Goal: Information Seeking & Learning: Check status

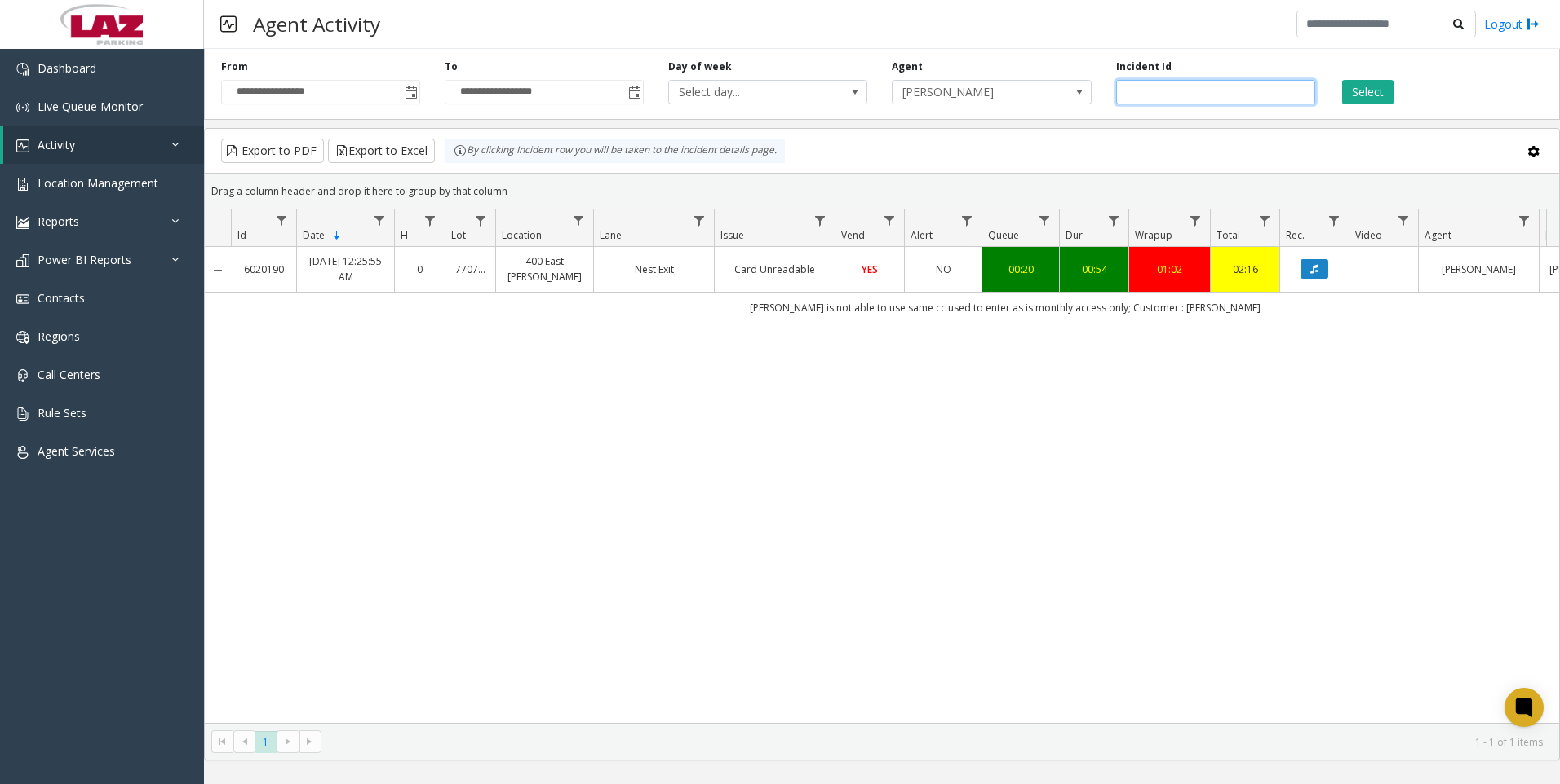
drag, startPoint x: 1185, startPoint y: 83, endPoint x: 1103, endPoint y: 93, distance: 82.6
click at [1104, 93] on div "Incident Id *******" at bounding box center [1215, 82] width 224 height 45
click at [627, 94] on span "Toggle popup" at bounding box center [634, 92] width 18 height 26
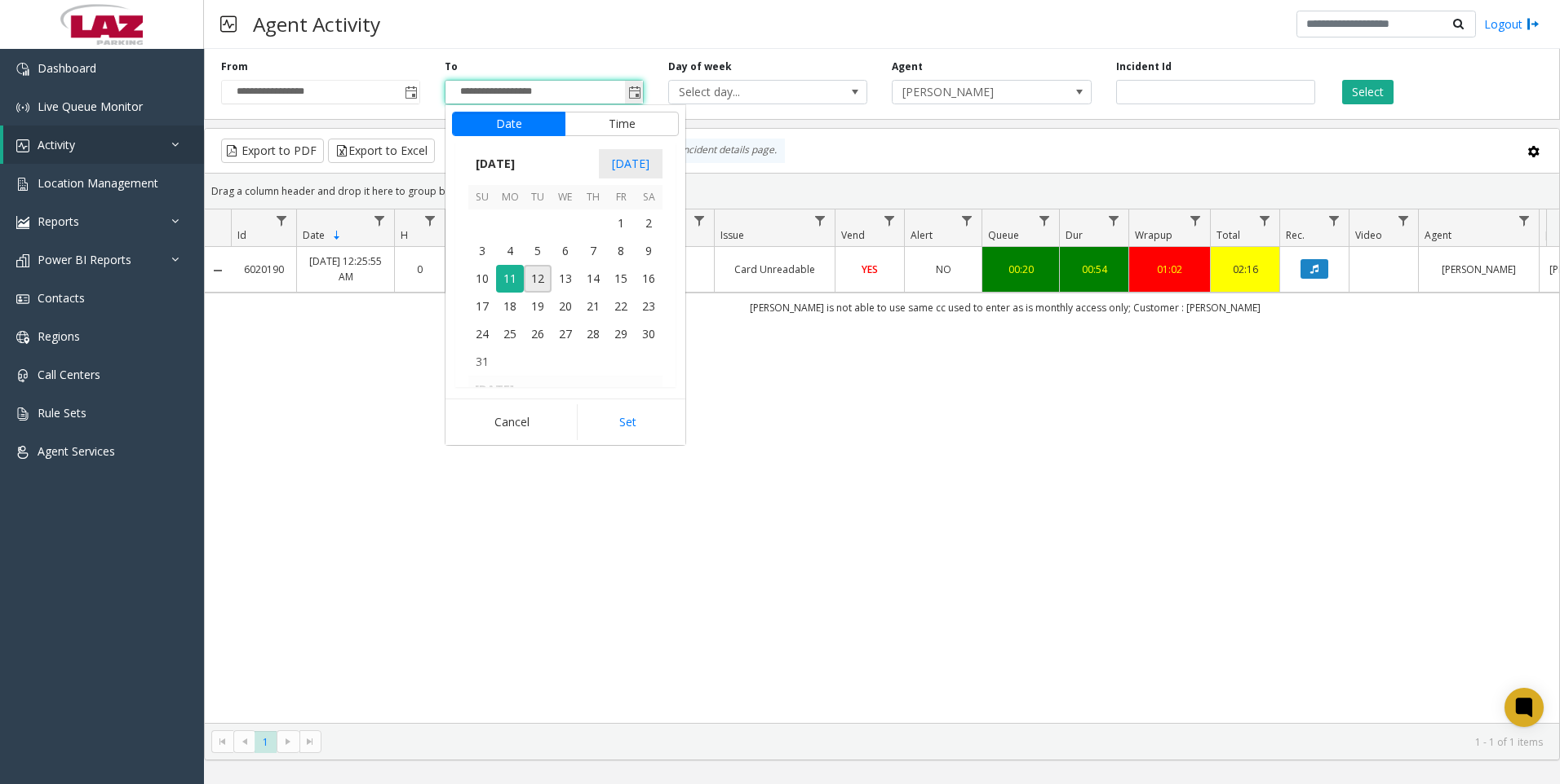
scroll to position [25, 0]
click at [540, 270] on span "12" at bounding box center [537, 279] width 28 height 28
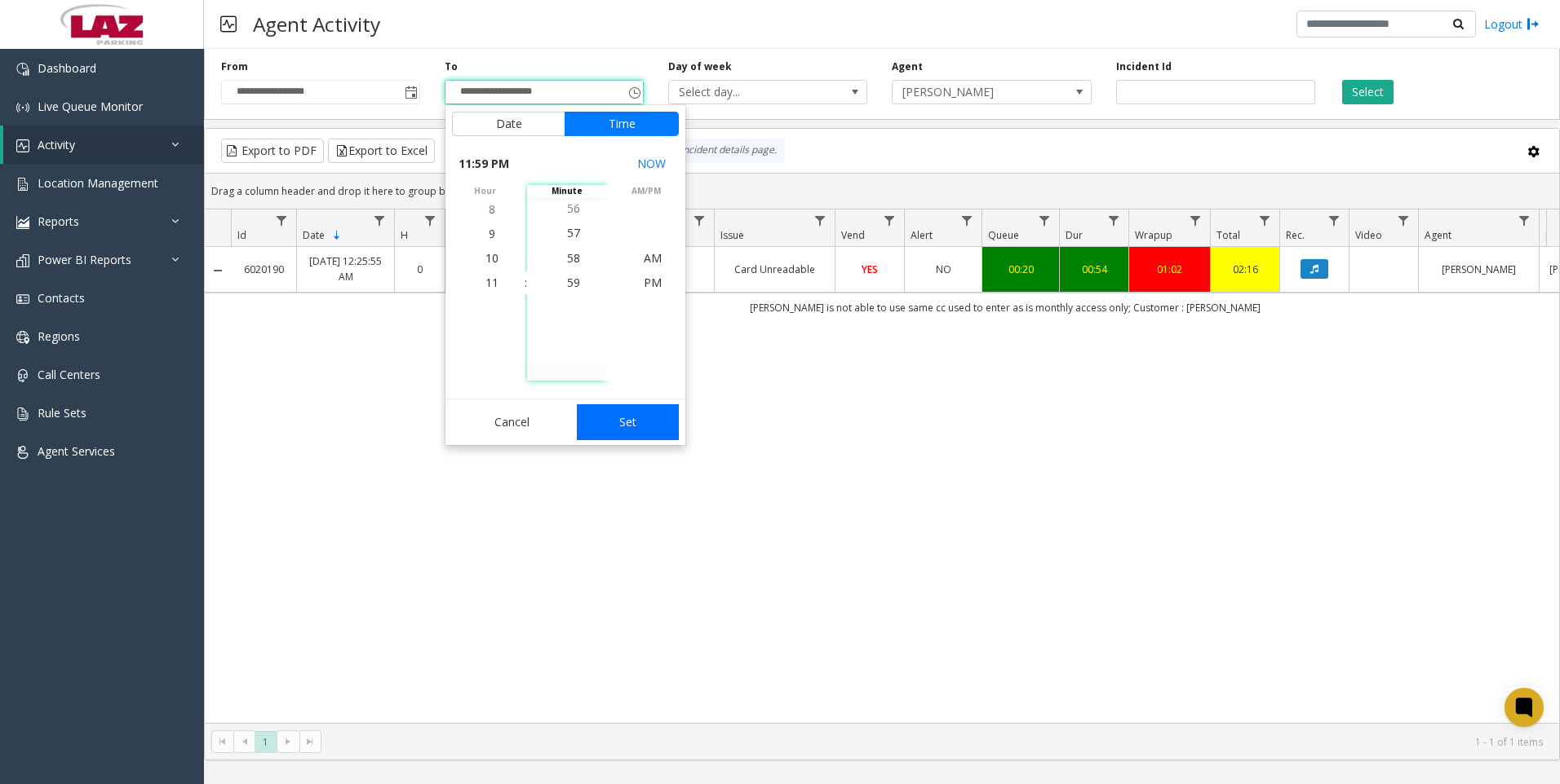
click at [610, 416] on button "Set" at bounding box center [628, 423] width 102 height 35
type input "**********"
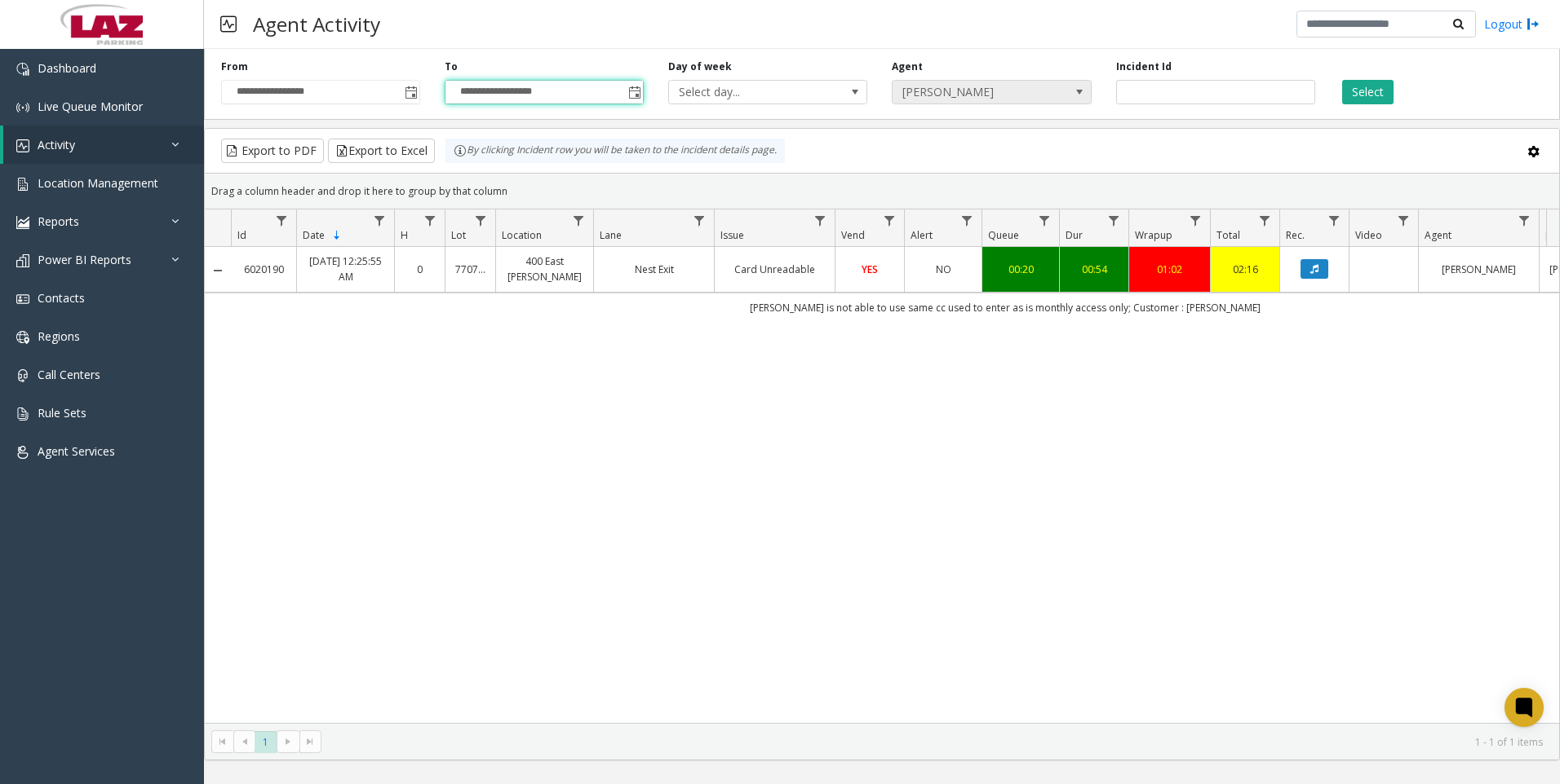
click at [921, 83] on span "[PERSON_NAME]" at bounding box center [971, 92] width 159 height 23
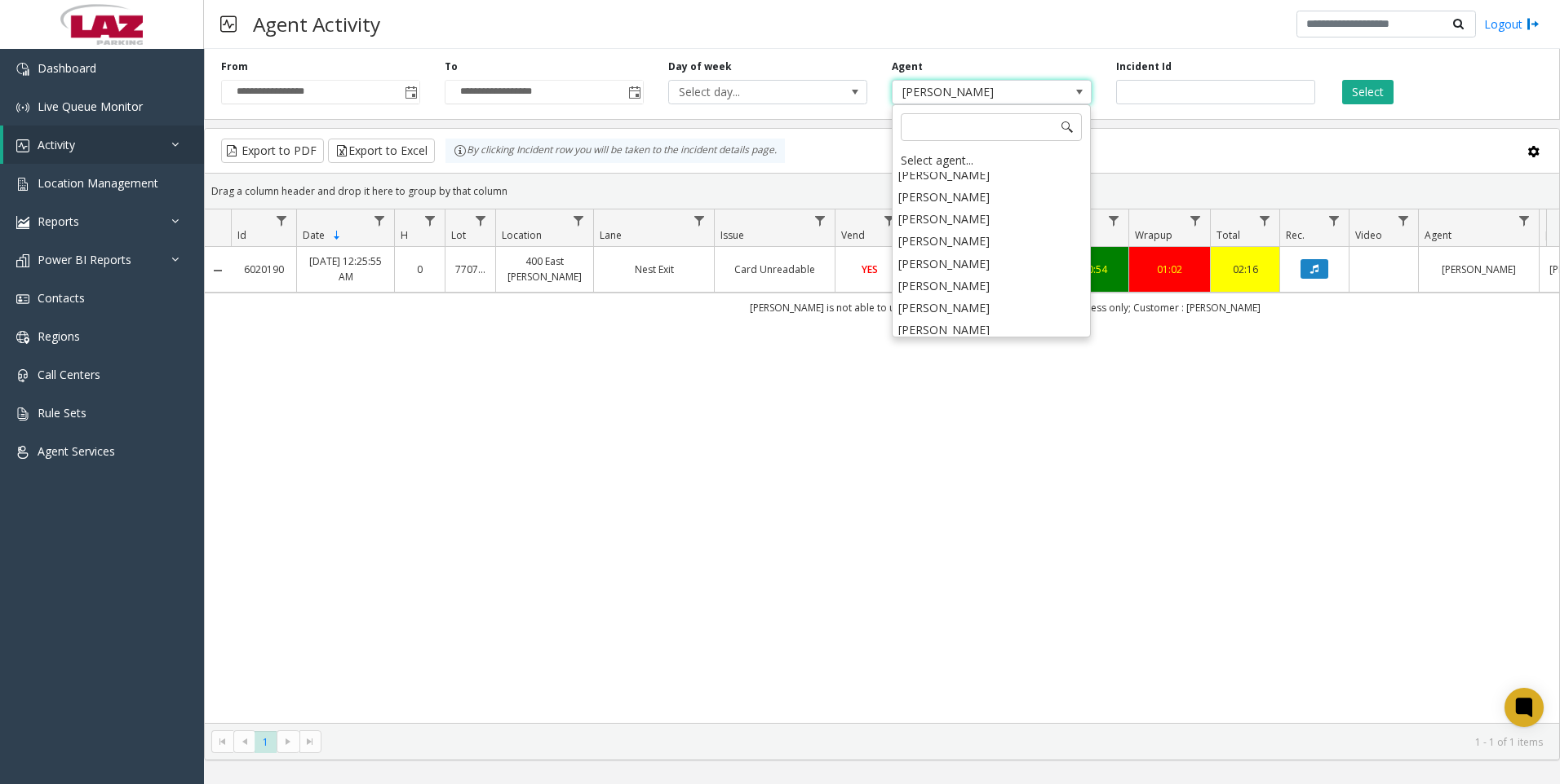
scroll to position [8299, 0]
click at [957, 336] on li "[PERSON_NAME]" at bounding box center [990, 347] width 194 height 22
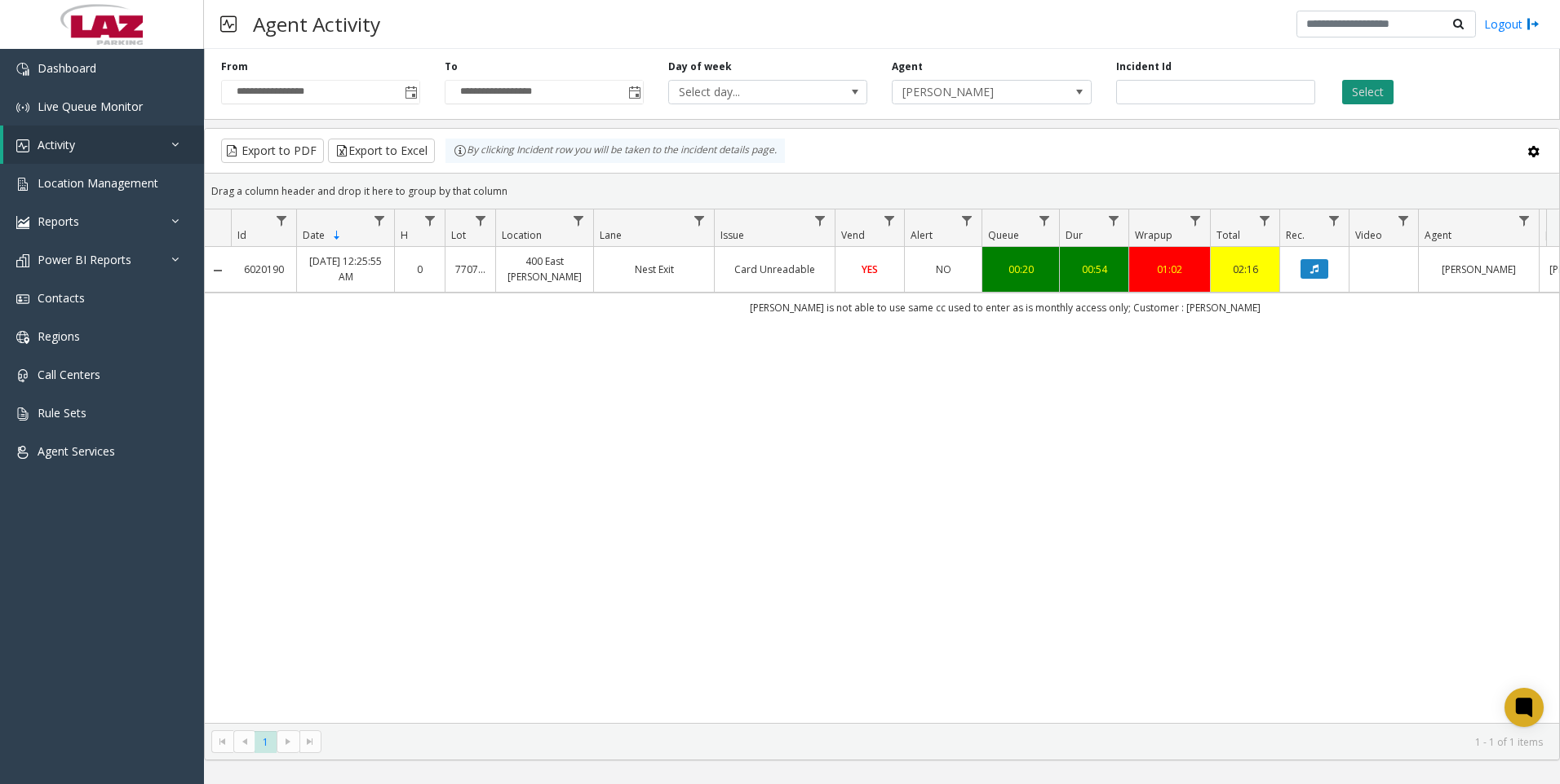
click at [1373, 98] on button "Select" at bounding box center [1368, 92] width 51 height 25
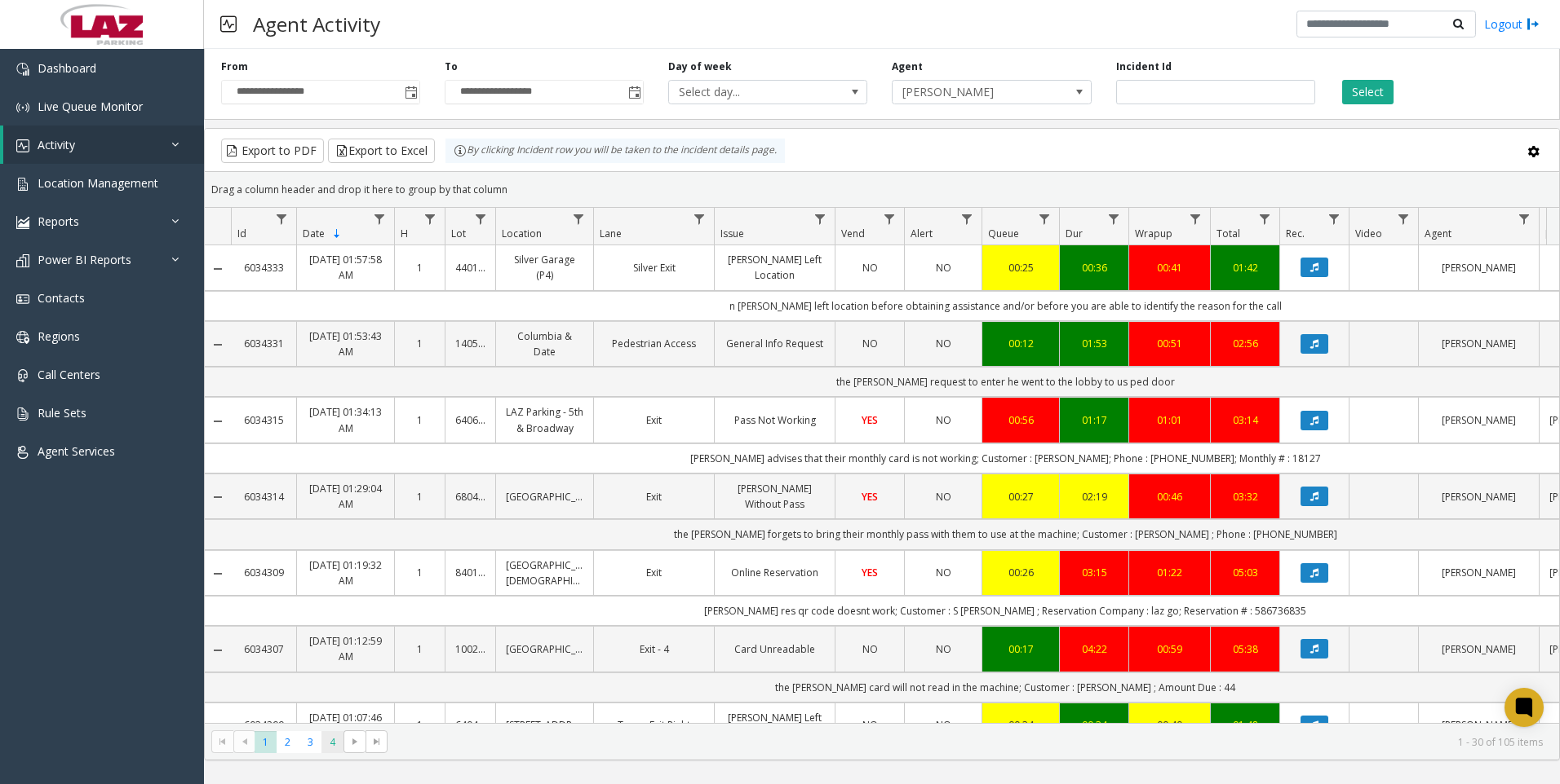
click at [325, 745] on span "4" at bounding box center [332, 742] width 22 height 22
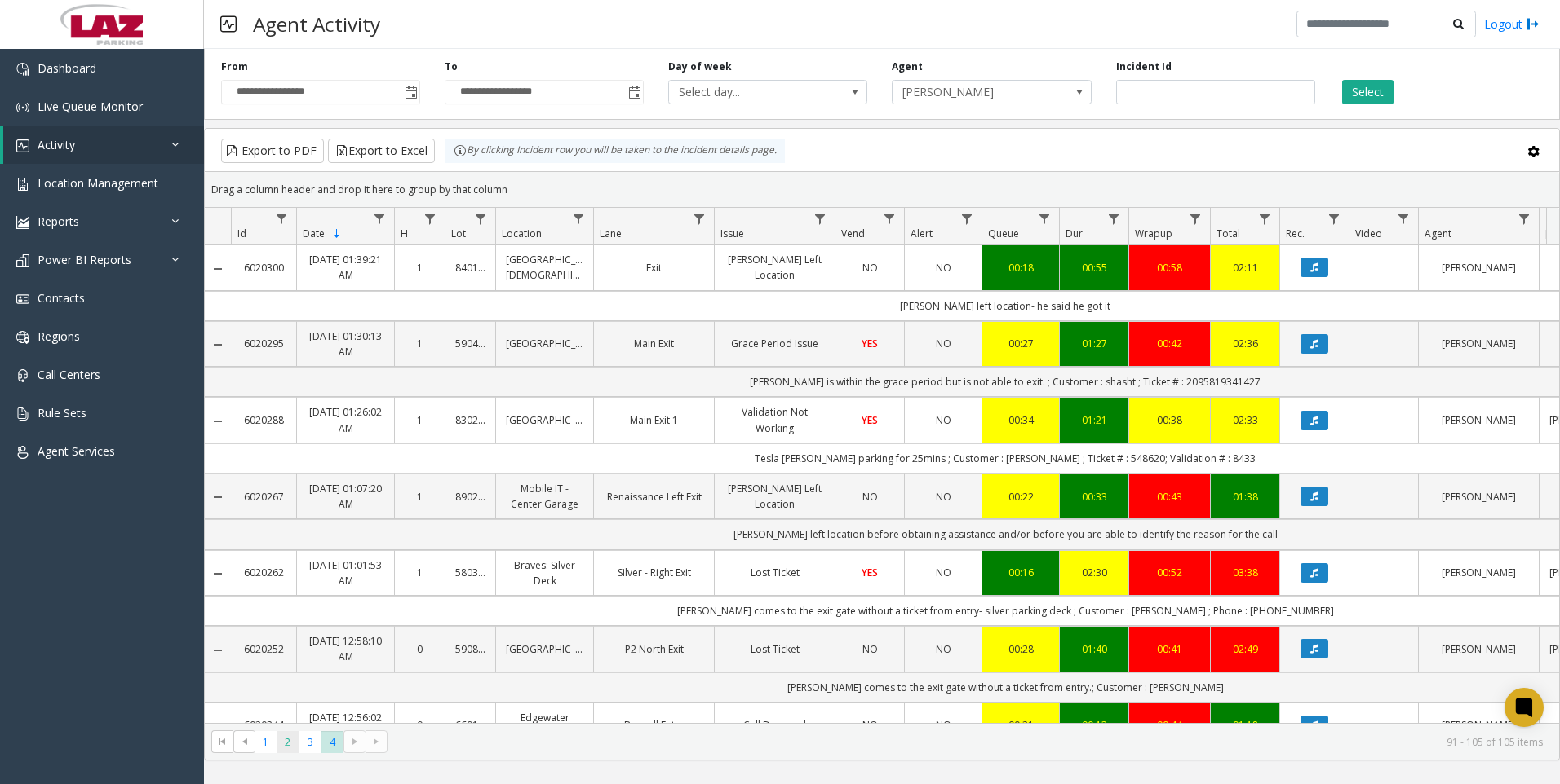
click at [282, 750] on span "2" at bounding box center [288, 742] width 22 height 22
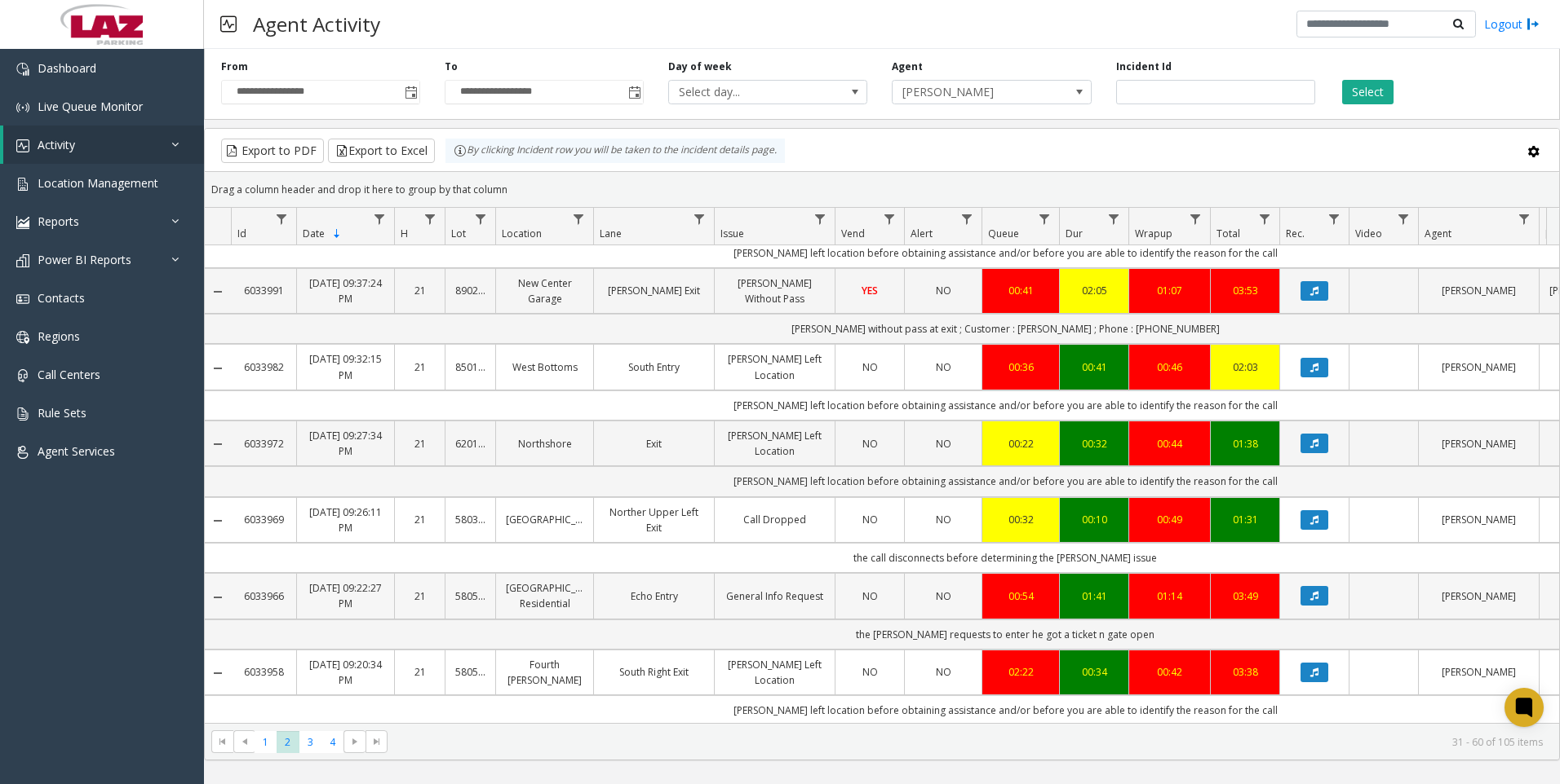
scroll to position [82, 0]
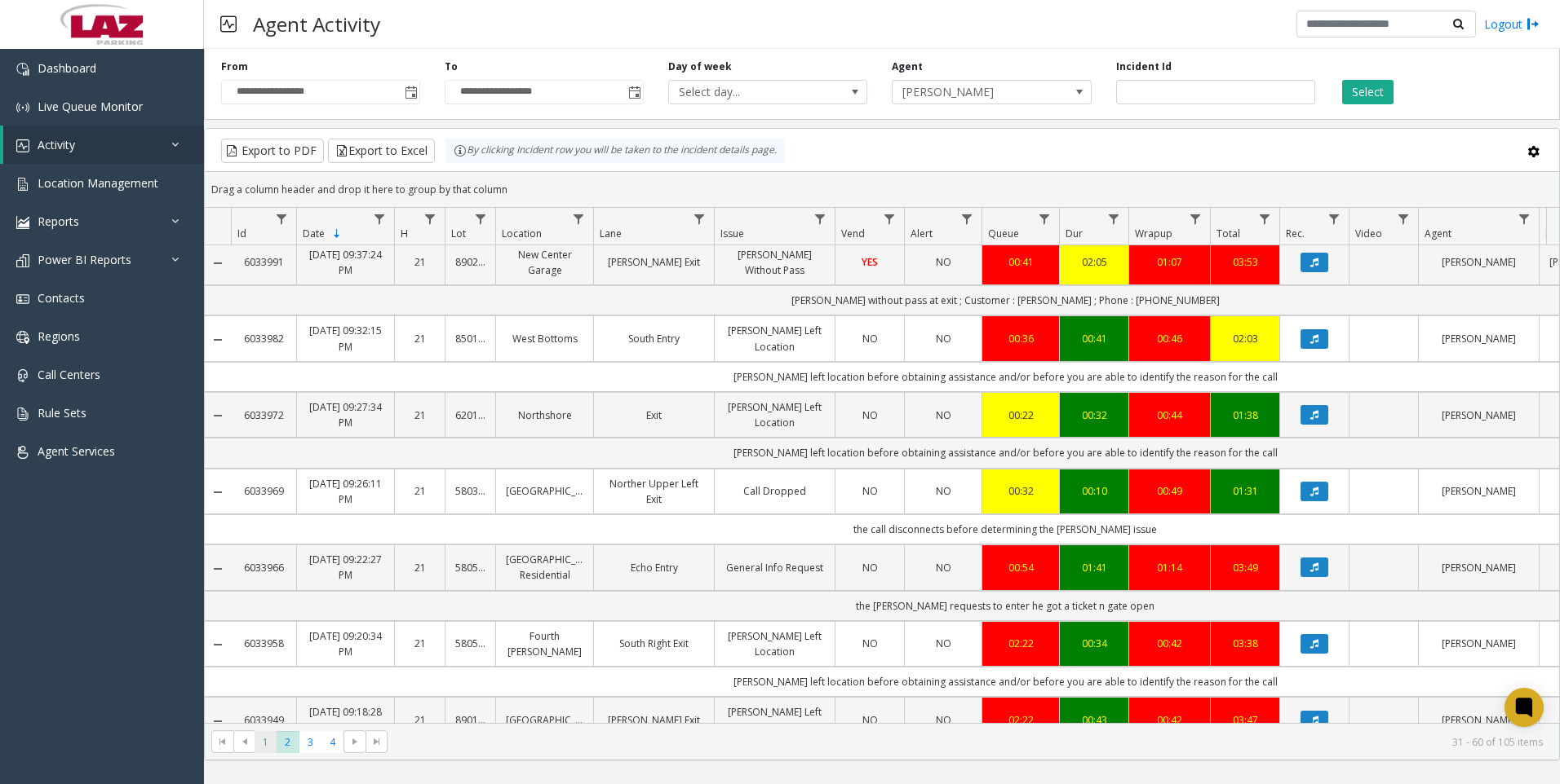
click at [256, 742] on span "1" at bounding box center [265, 742] width 22 height 22
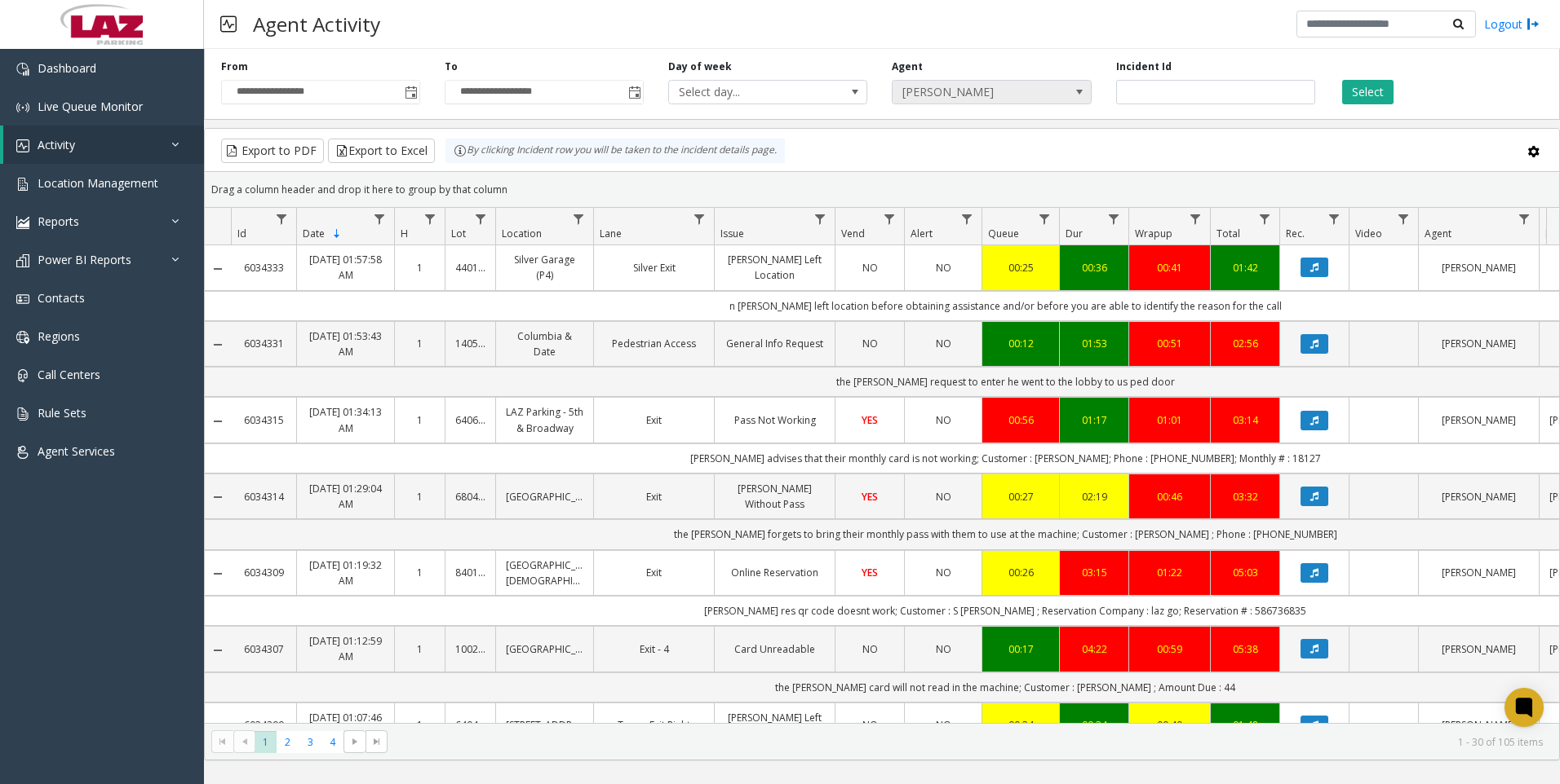
click at [990, 98] on span "[PERSON_NAME]" at bounding box center [971, 92] width 159 height 23
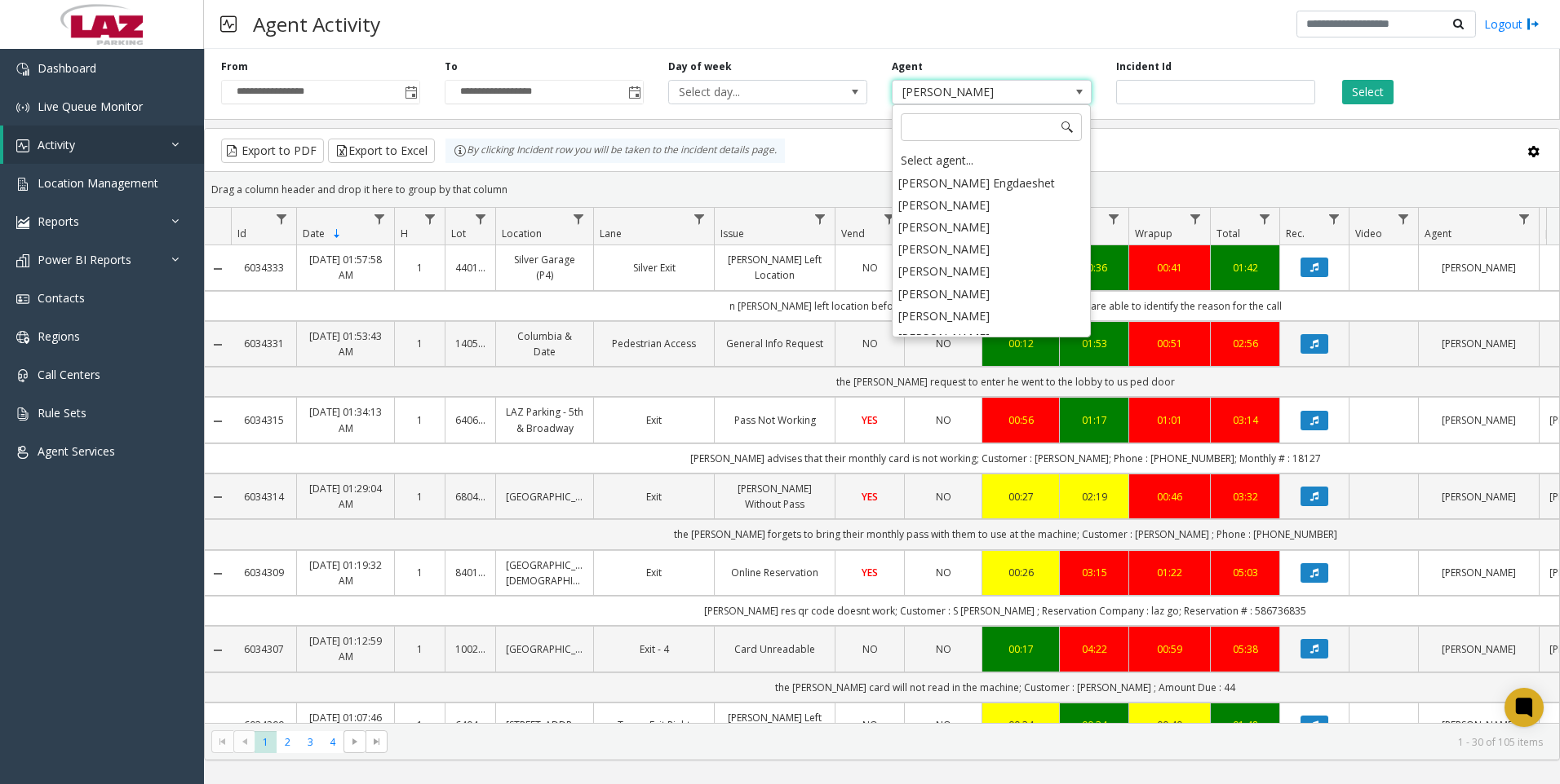
scroll to position [8240, 0]
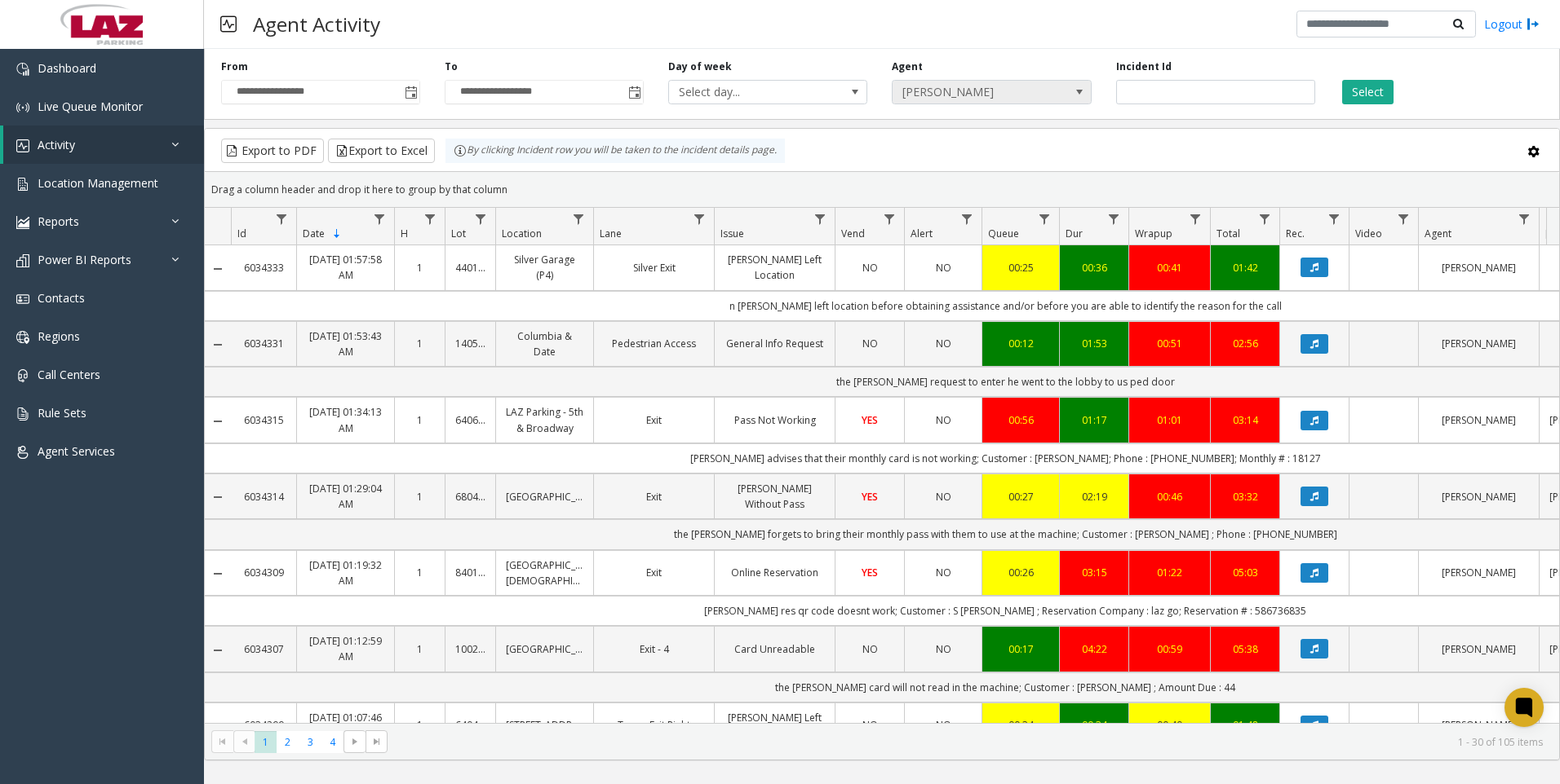
click at [1026, 85] on span "[PERSON_NAME]" at bounding box center [971, 92] width 159 height 23
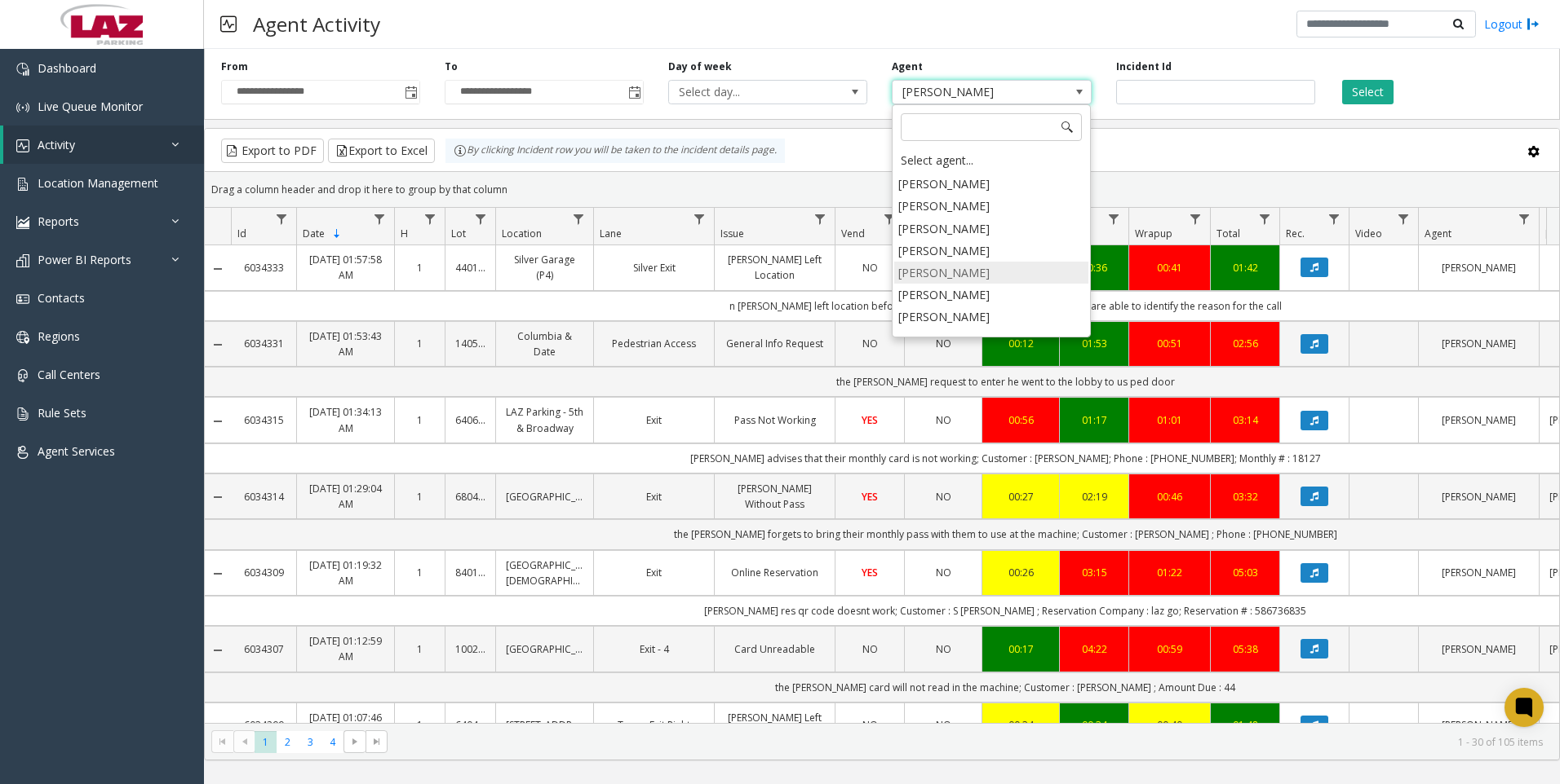
click at [1002, 262] on li "[PERSON_NAME]" at bounding box center [990, 273] width 194 height 22
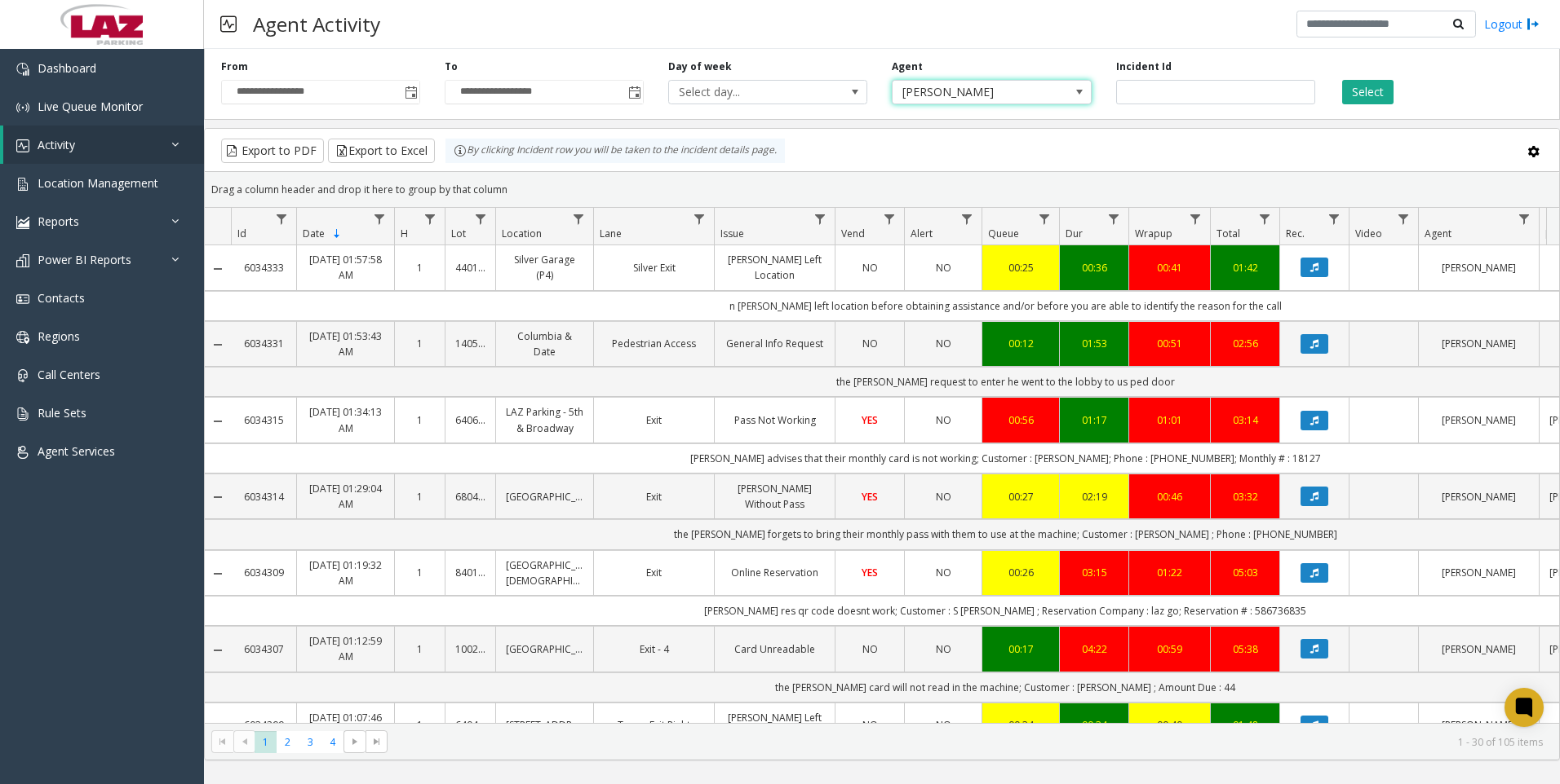
click at [1374, 76] on div "Select" at bounding box center [1439, 82] width 224 height 45
click at [1368, 88] on button "Select" at bounding box center [1368, 92] width 51 height 25
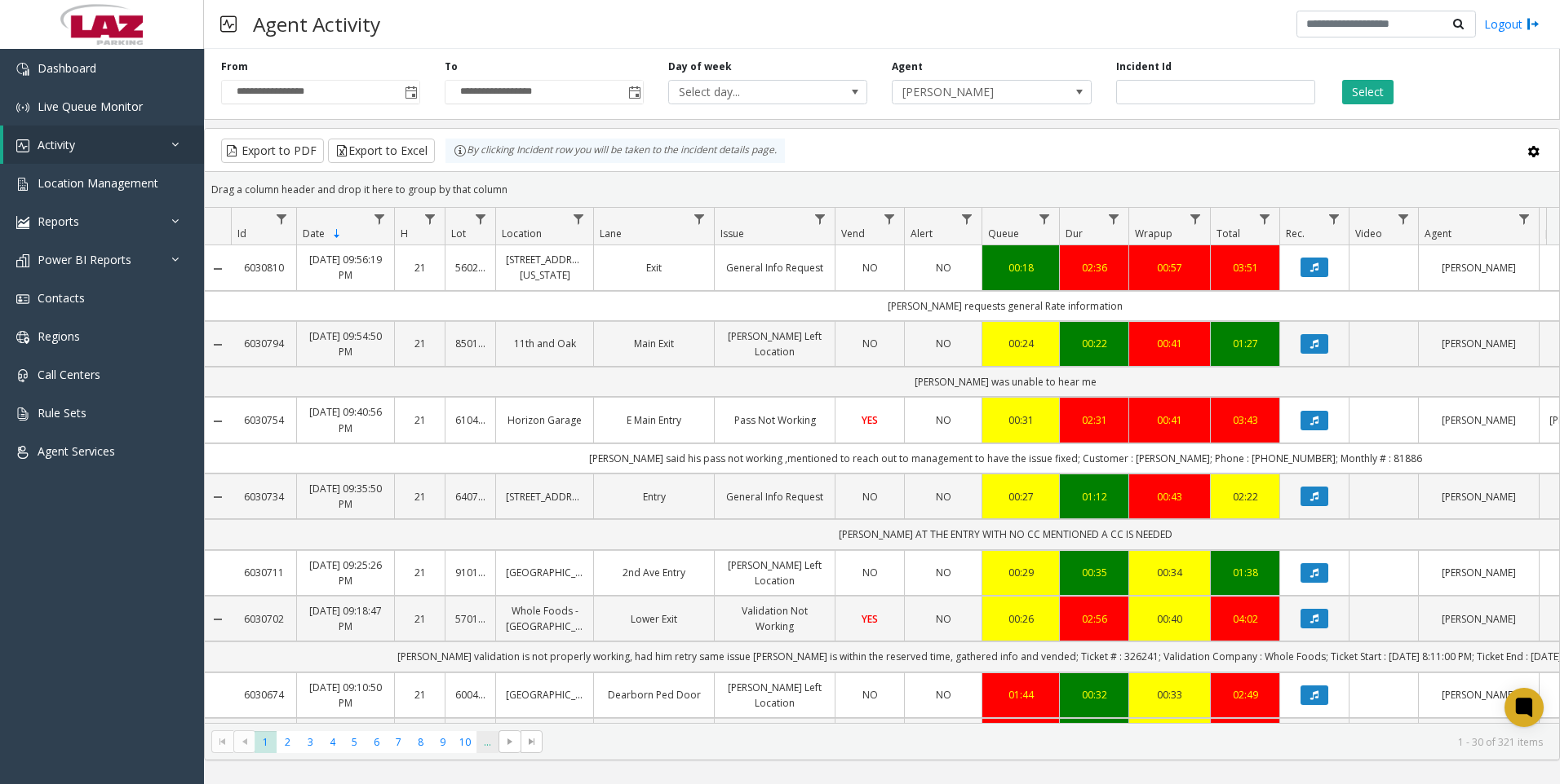
click at [487, 749] on span "..." at bounding box center [487, 742] width 22 height 22
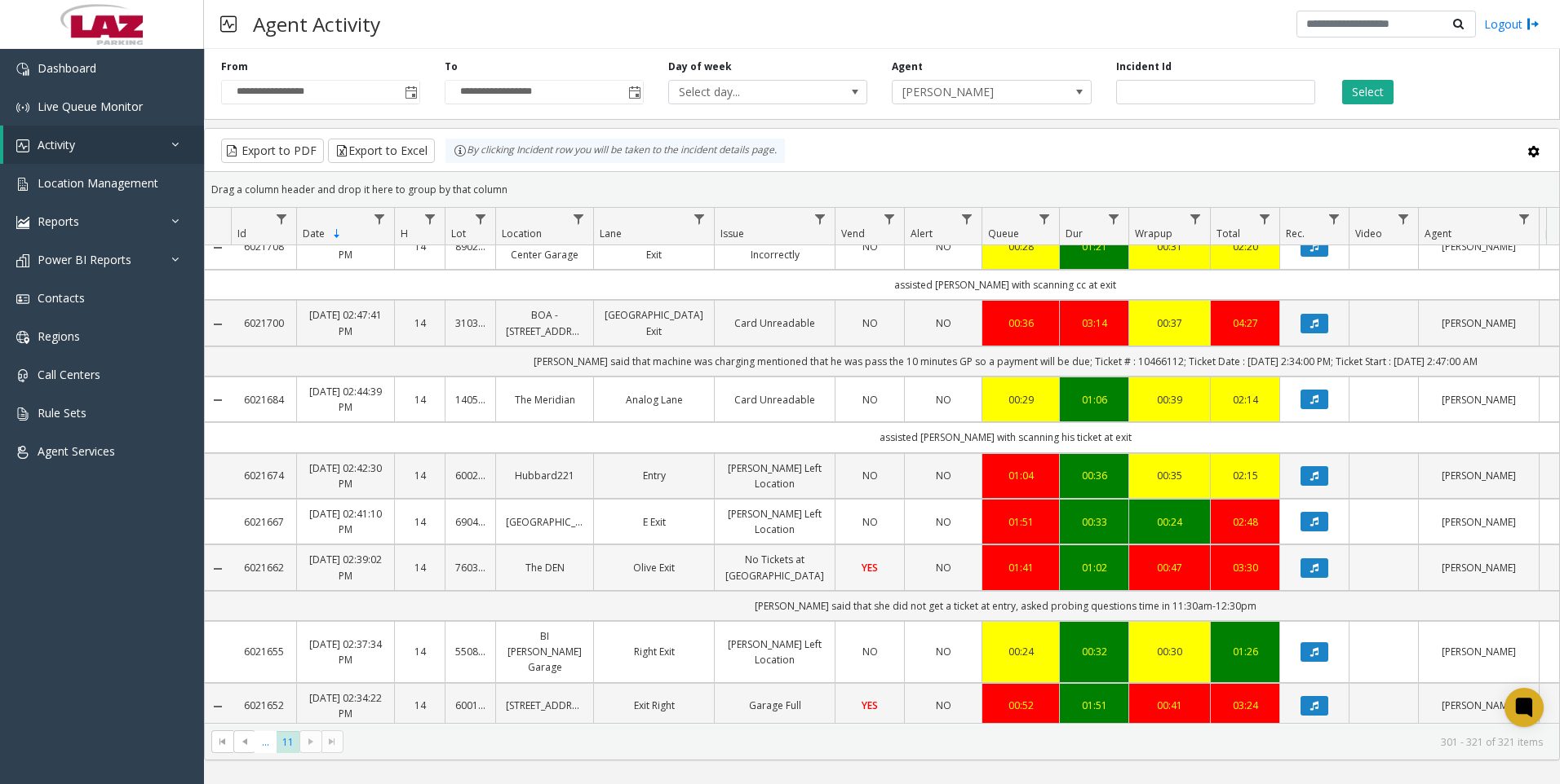
scroll to position [652, 0]
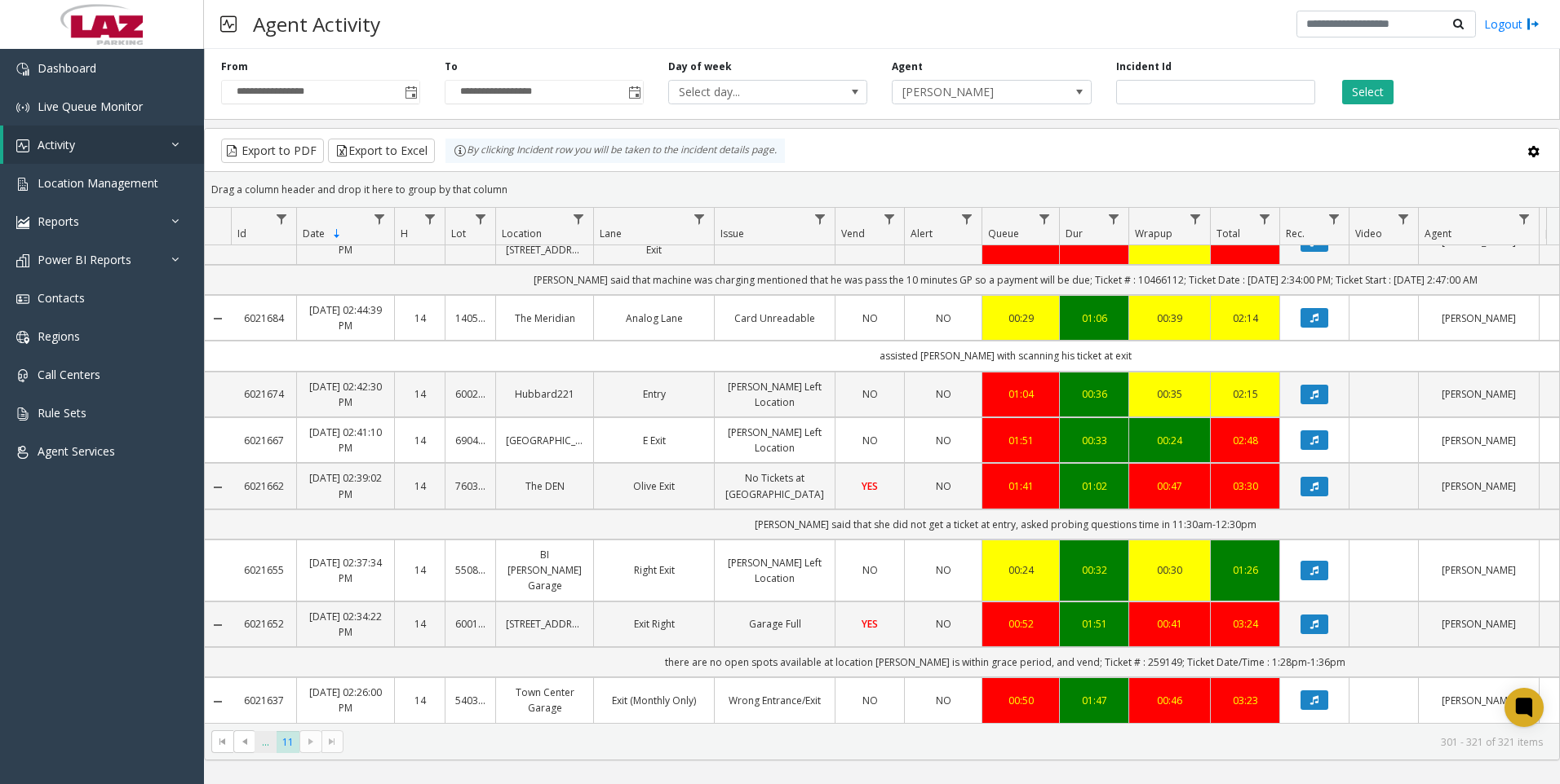
click at [266, 746] on span "..." at bounding box center [265, 742] width 22 height 22
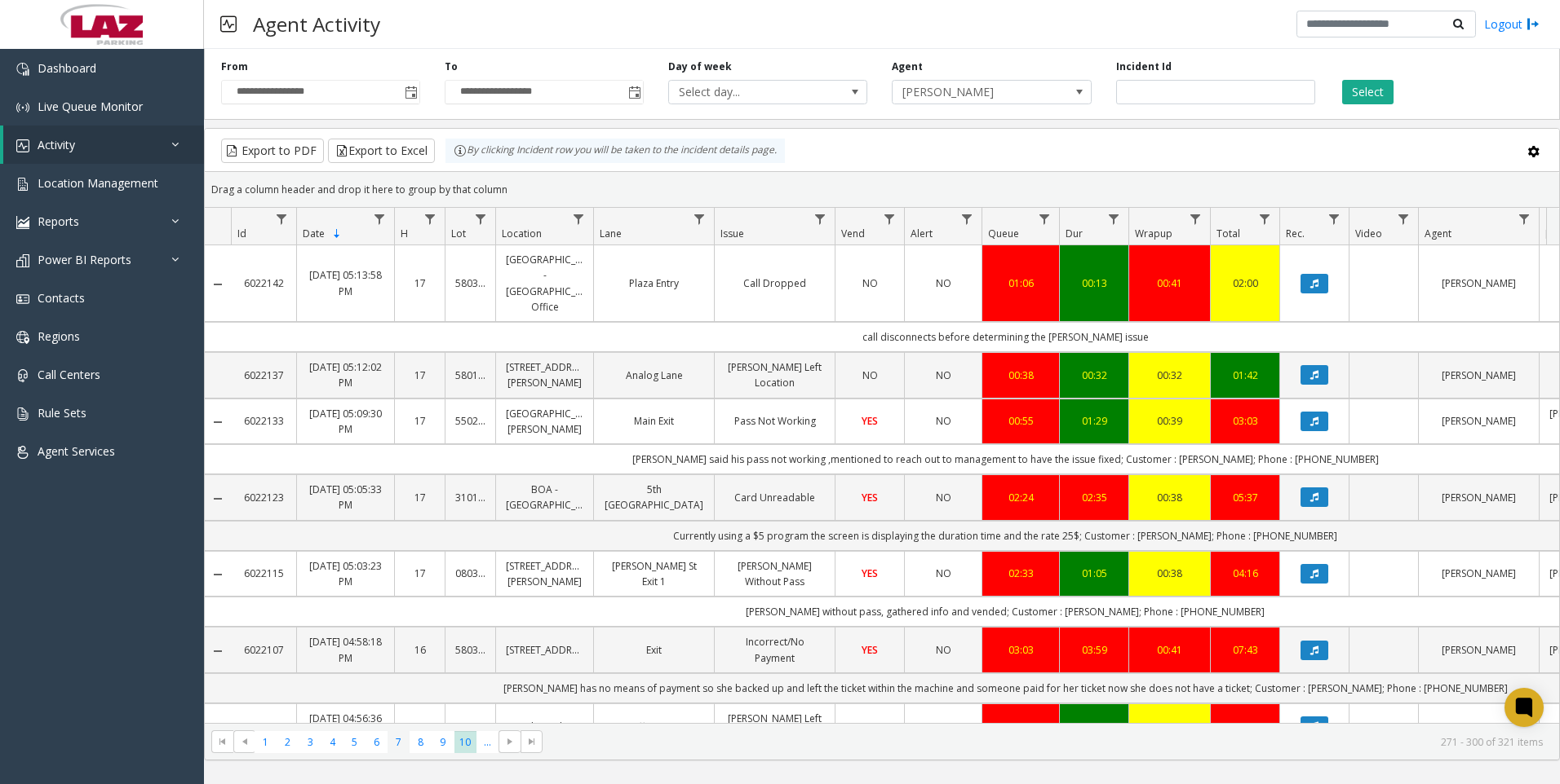
click at [402, 741] on span "7" at bounding box center [398, 742] width 22 height 22
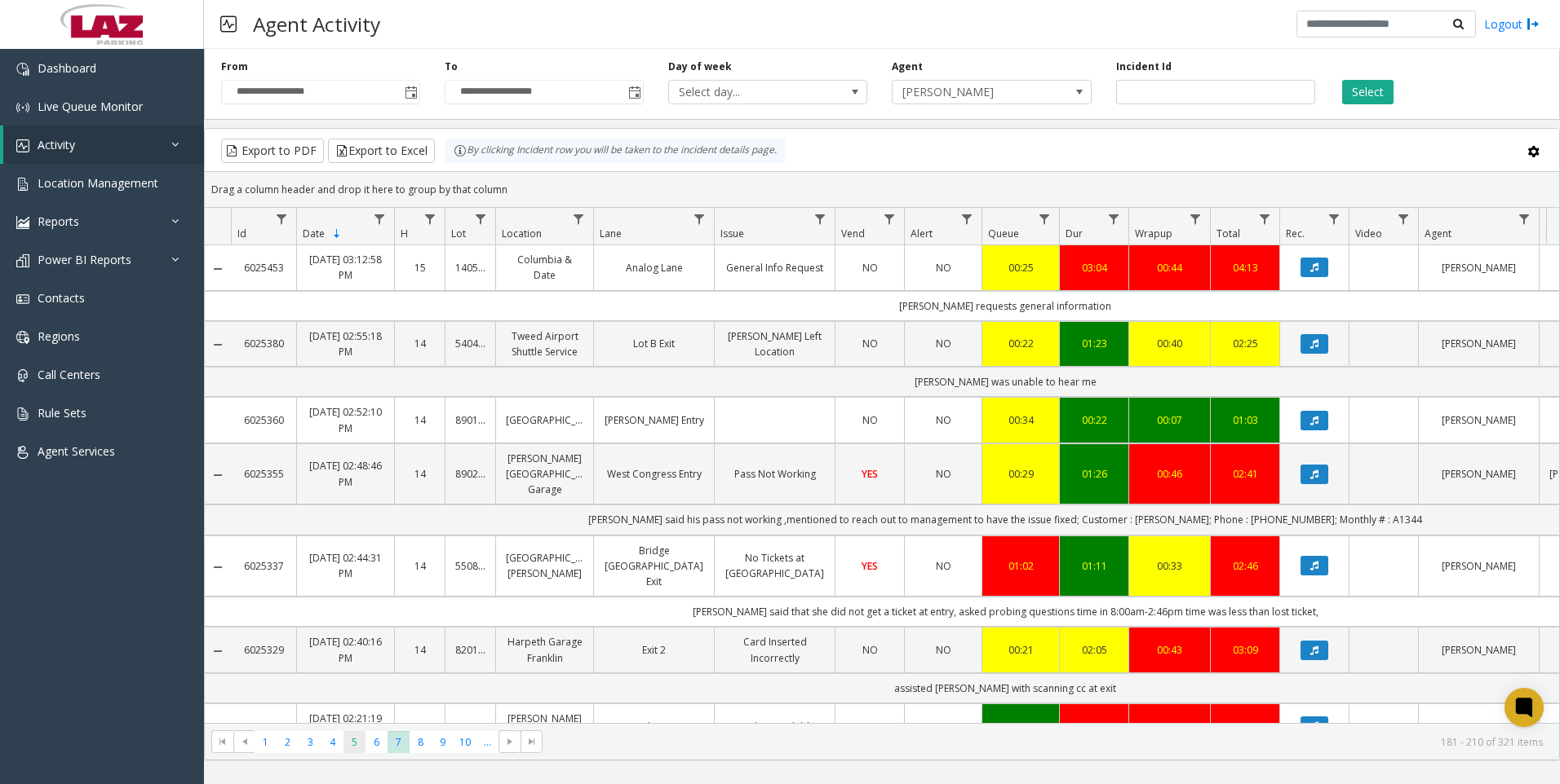
click at [358, 746] on span "5" at bounding box center [354, 742] width 22 height 22
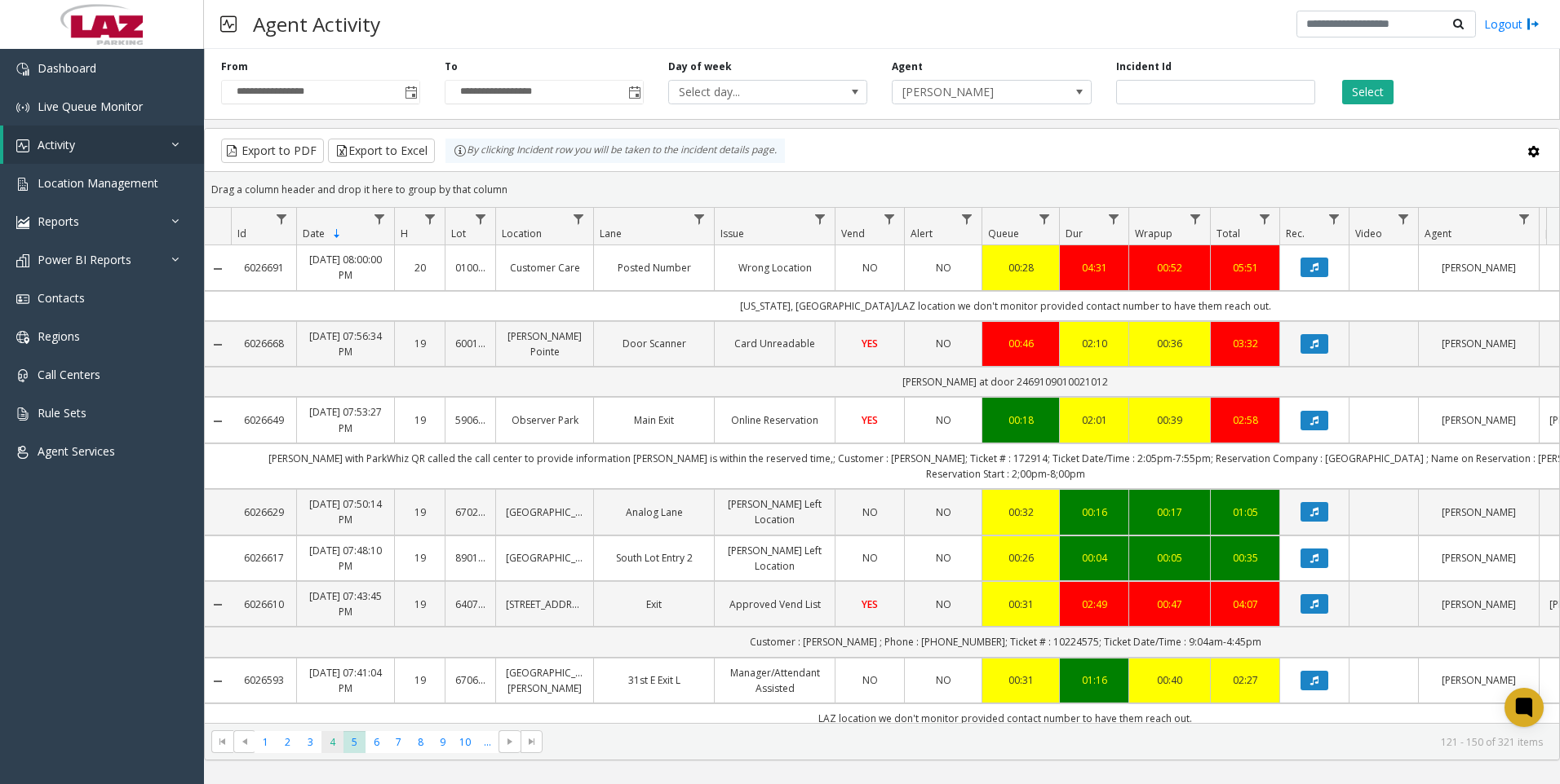
click at [328, 743] on span "4" at bounding box center [332, 742] width 22 height 22
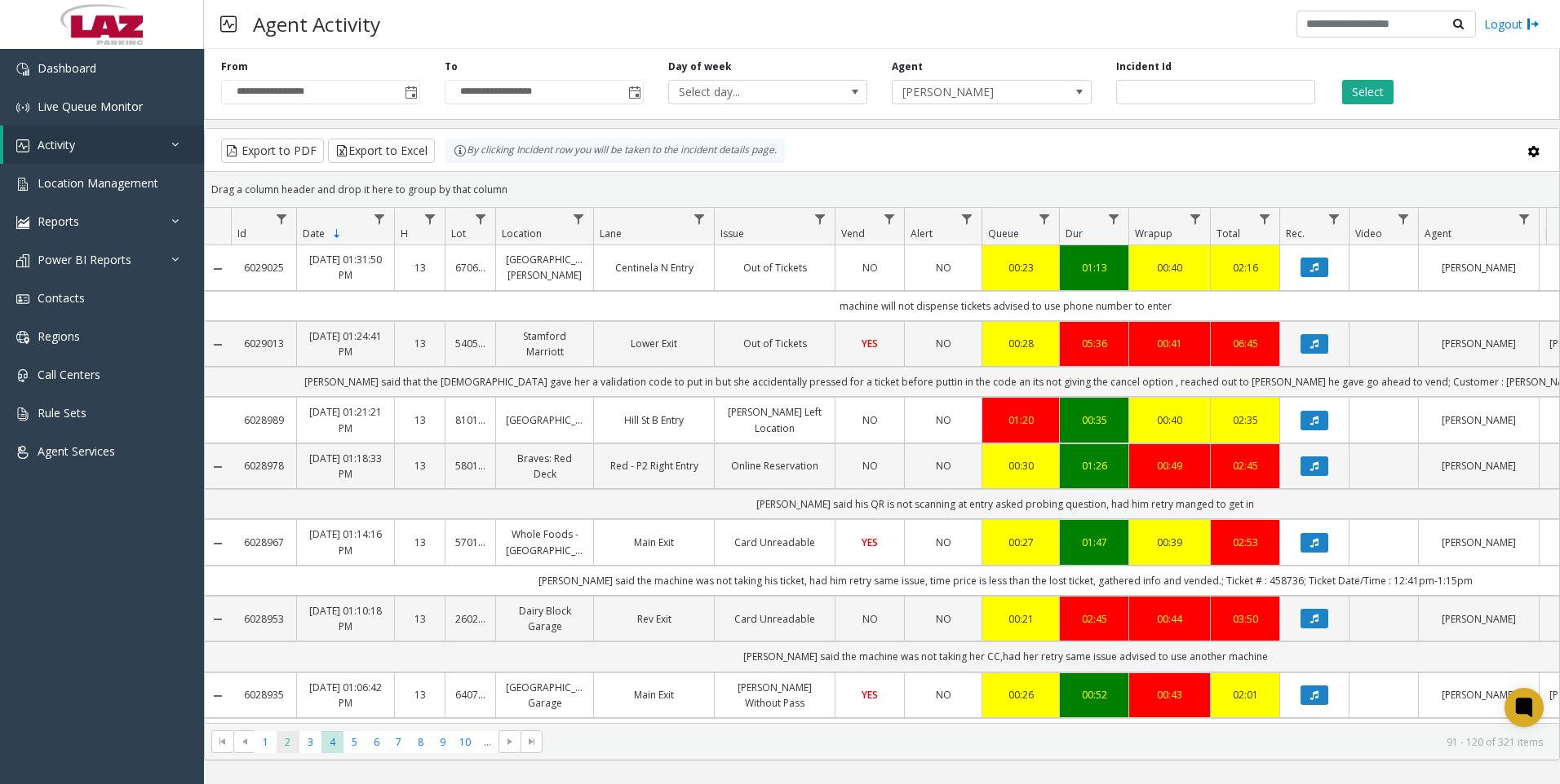
click at [287, 741] on span "2" at bounding box center [288, 742] width 22 height 22
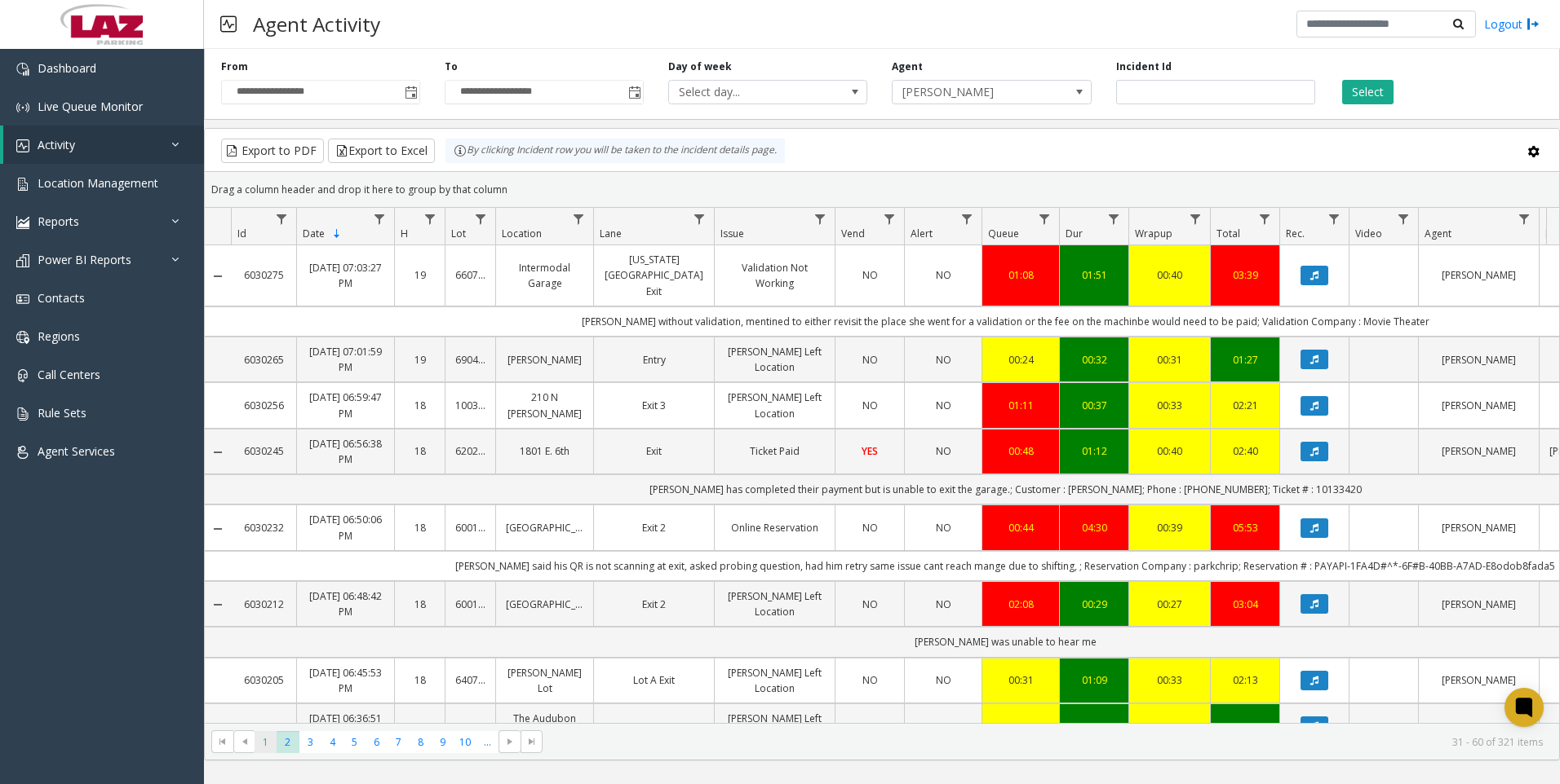
click at [264, 747] on span "1" at bounding box center [265, 742] width 22 height 22
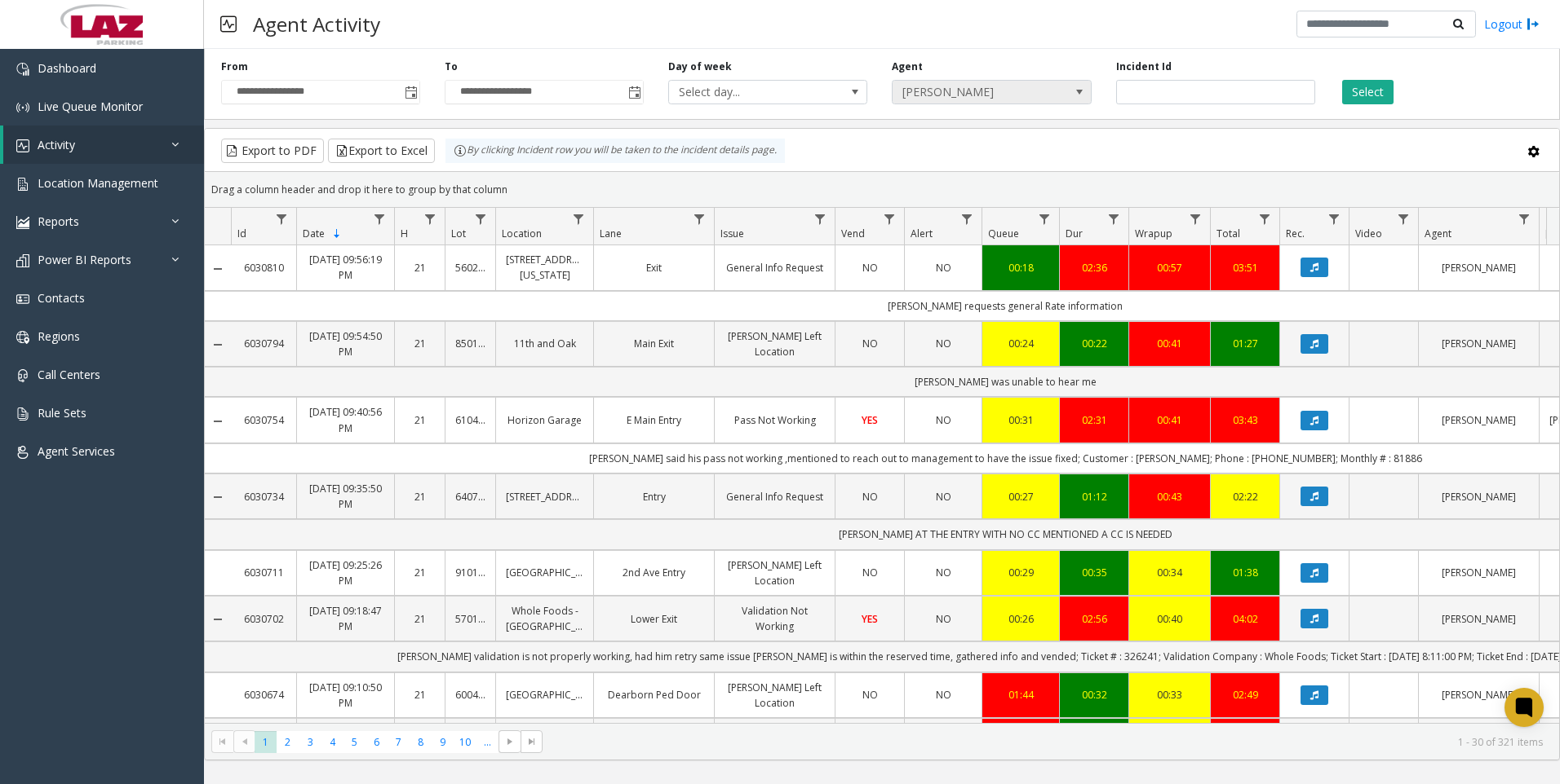
click at [1034, 98] on span "[PERSON_NAME]" at bounding box center [971, 92] width 159 height 23
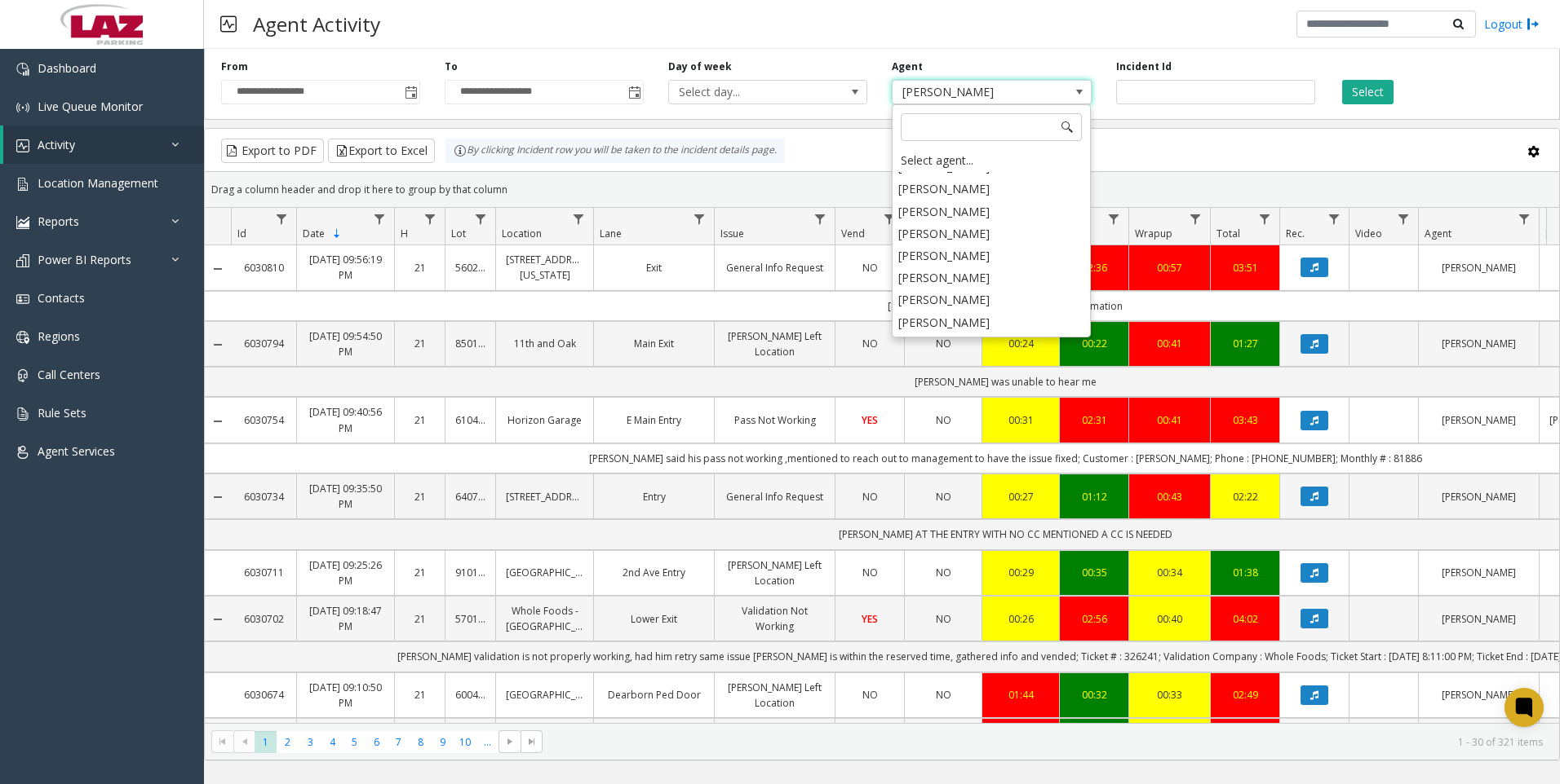
scroll to position [9004, 0]
click at [979, 319] on li "[PERSON_NAME]" at bounding box center [990, 330] width 194 height 22
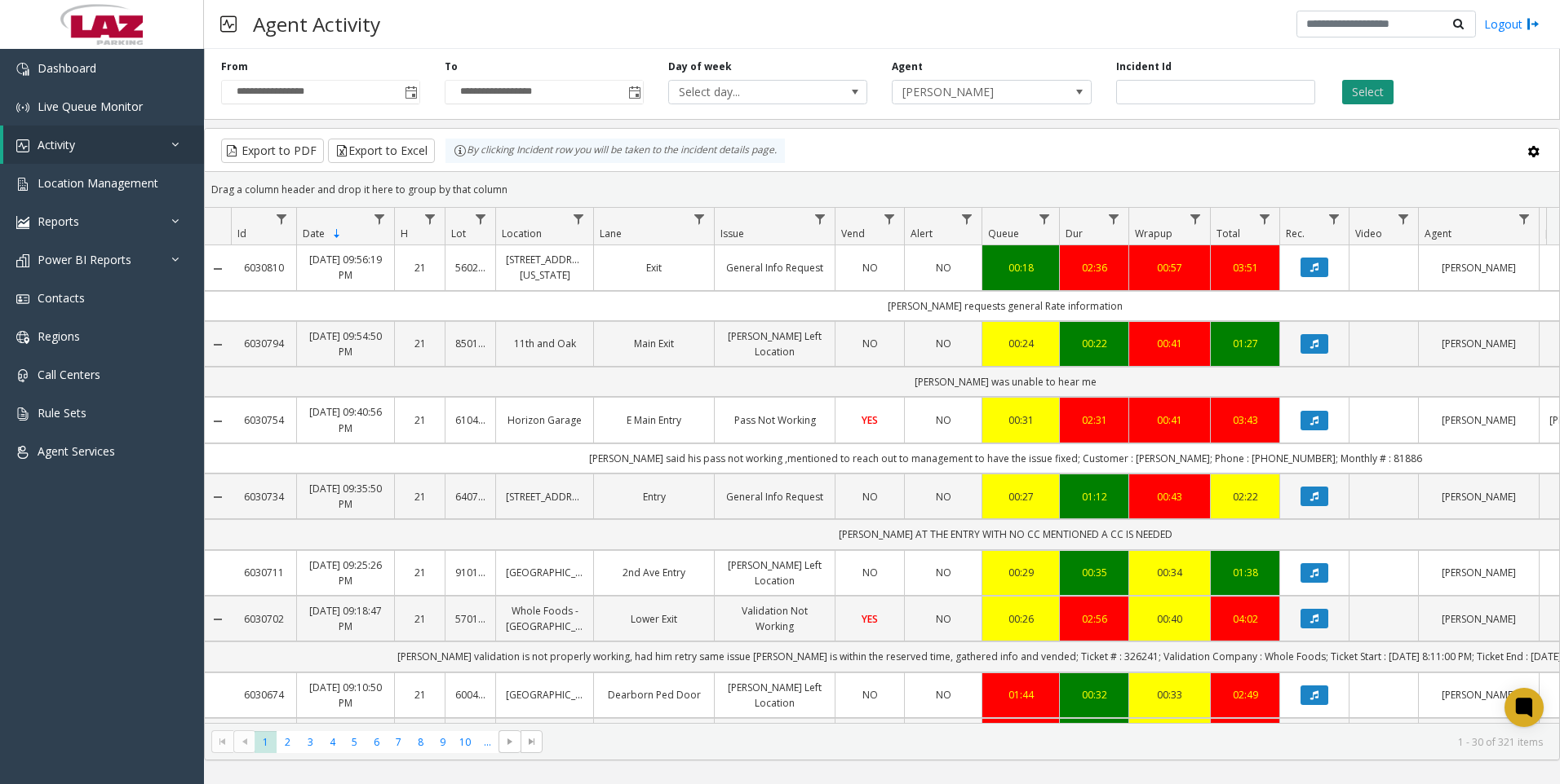
click at [1362, 90] on button "Select" at bounding box center [1368, 92] width 51 height 25
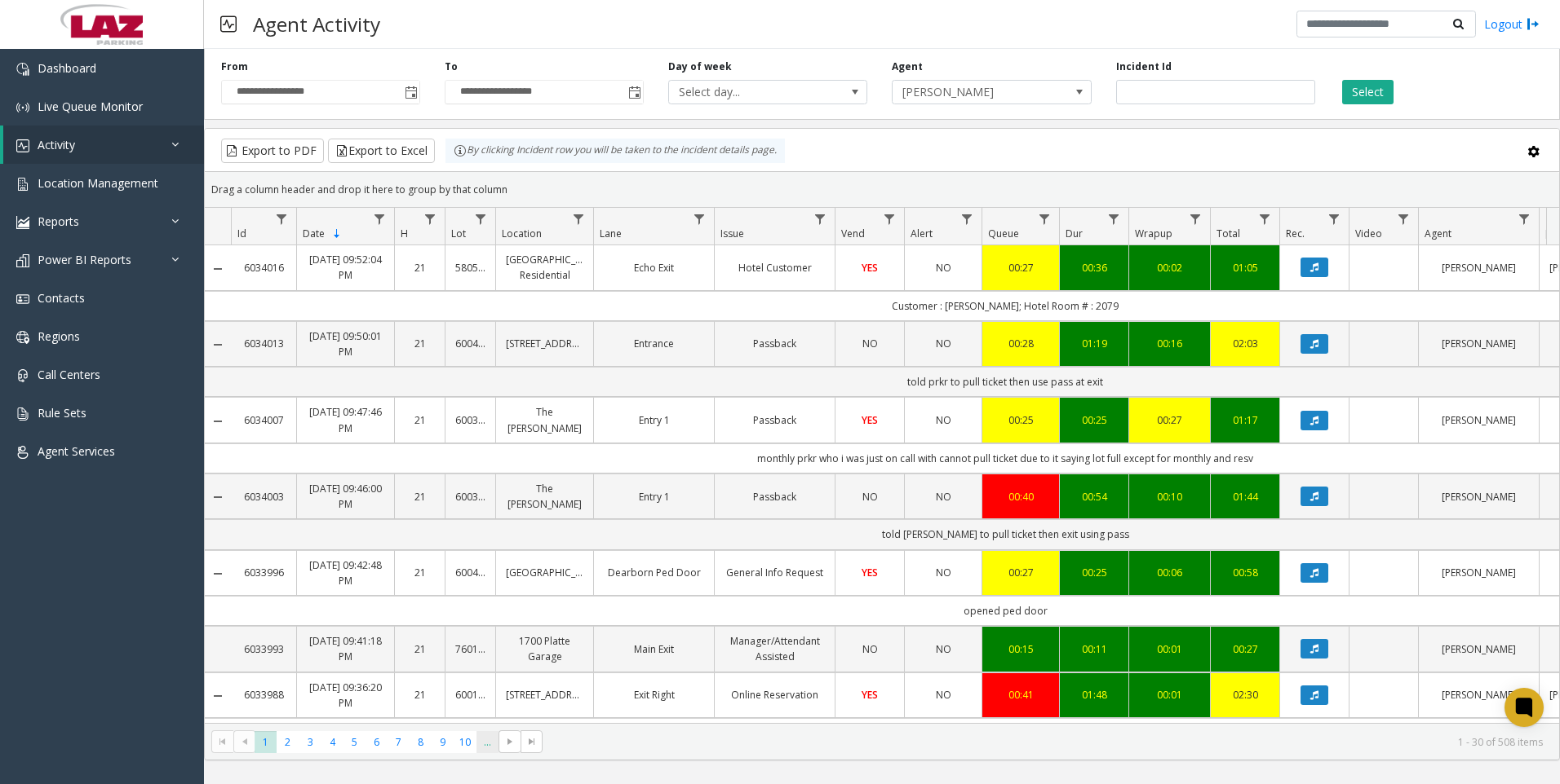
click at [487, 737] on span "..." at bounding box center [487, 742] width 22 height 22
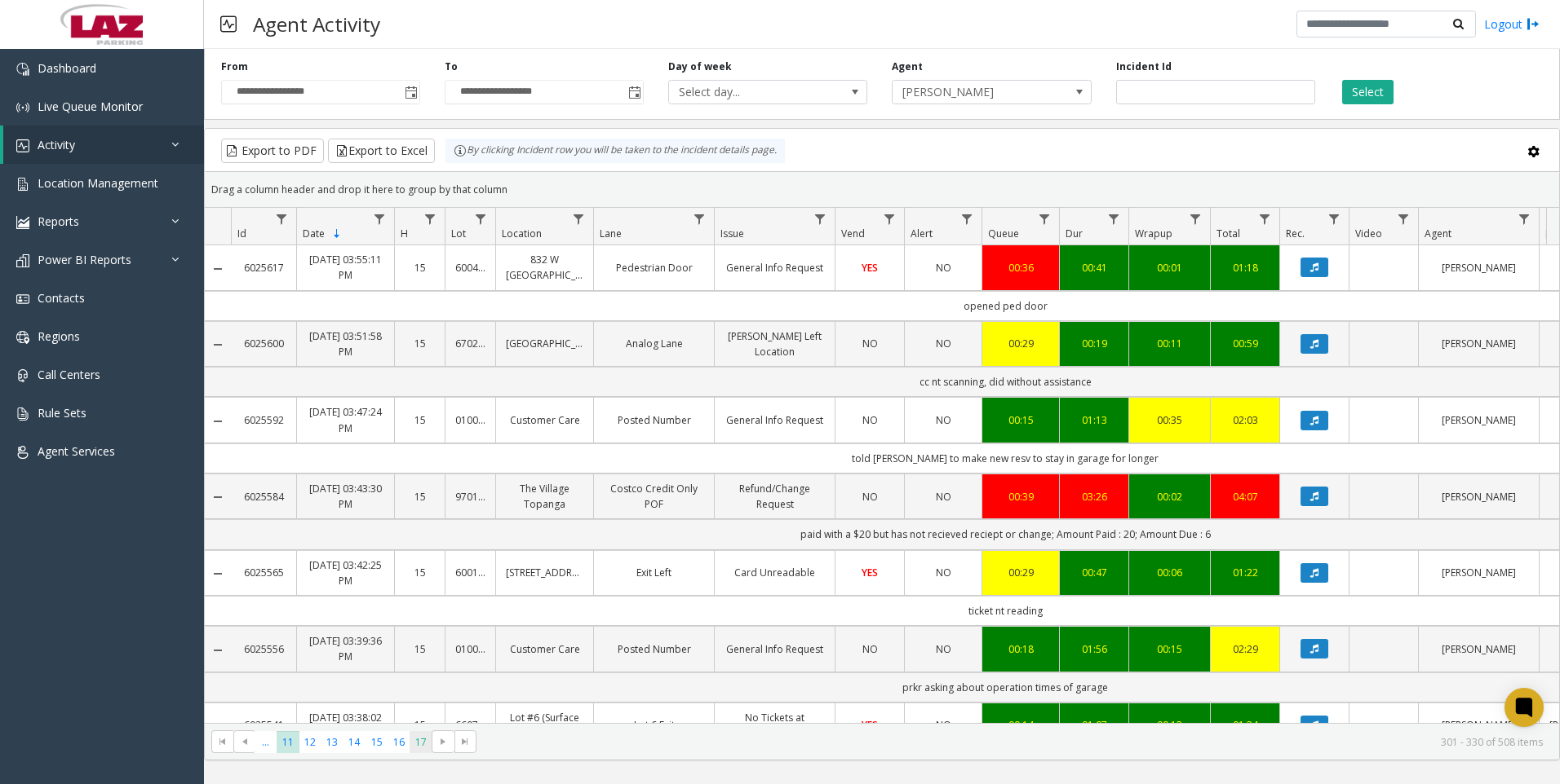
click at [415, 745] on span "17" at bounding box center [420, 742] width 22 height 22
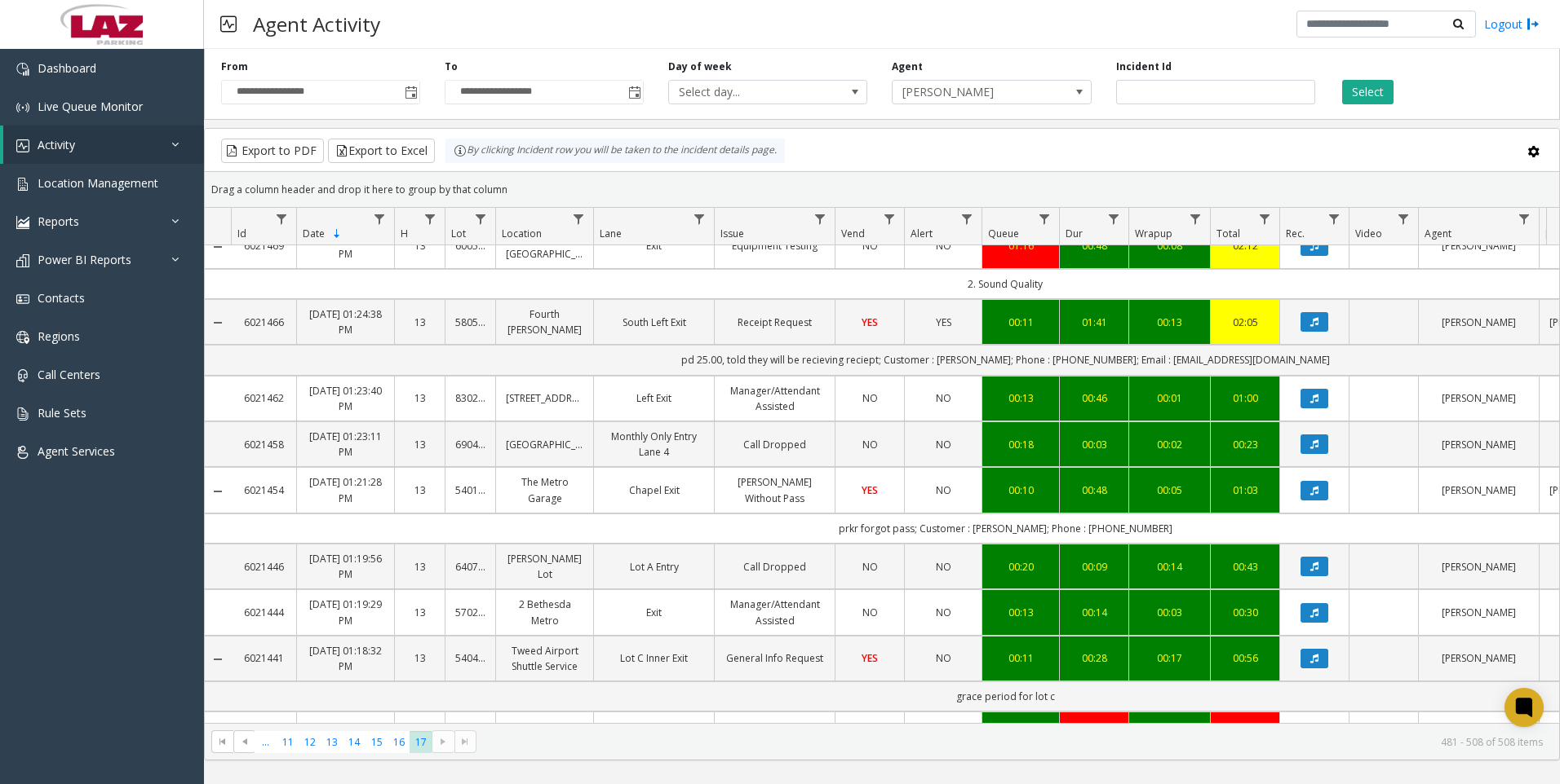
scroll to position [978, 0]
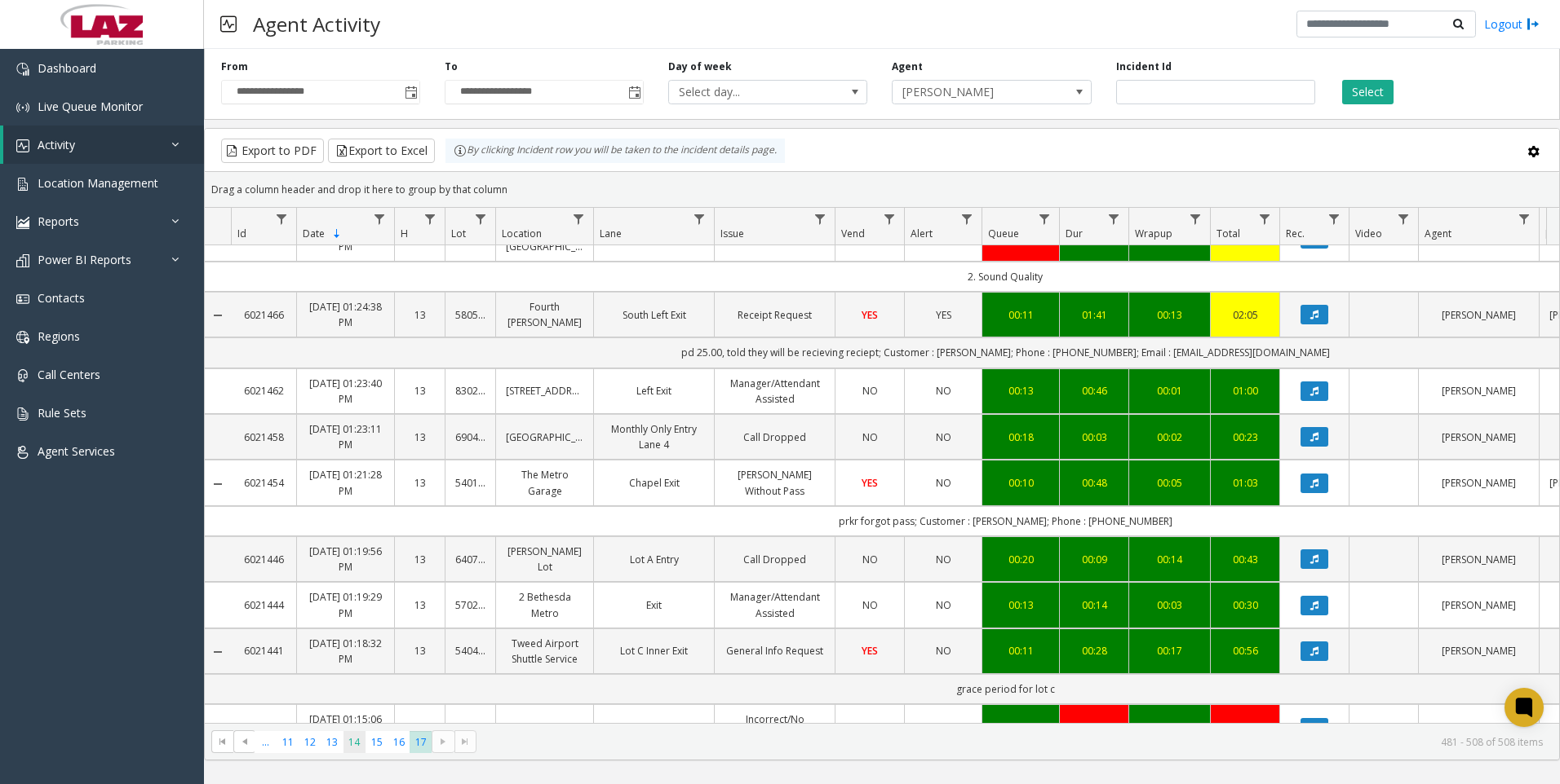
click at [350, 744] on span "14" at bounding box center [354, 742] width 22 height 22
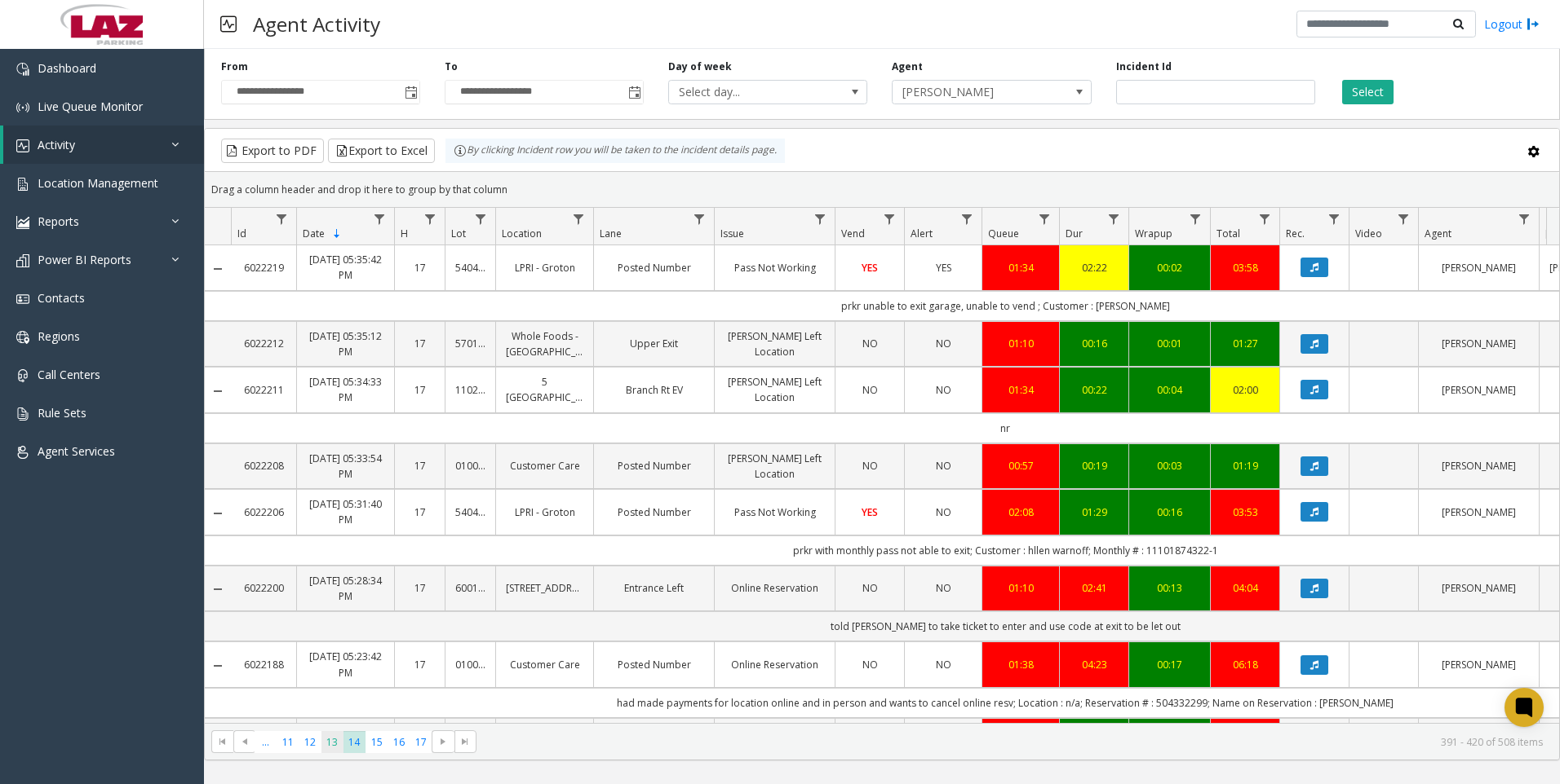
click at [335, 744] on span "13" at bounding box center [332, 742] width 22 height 22
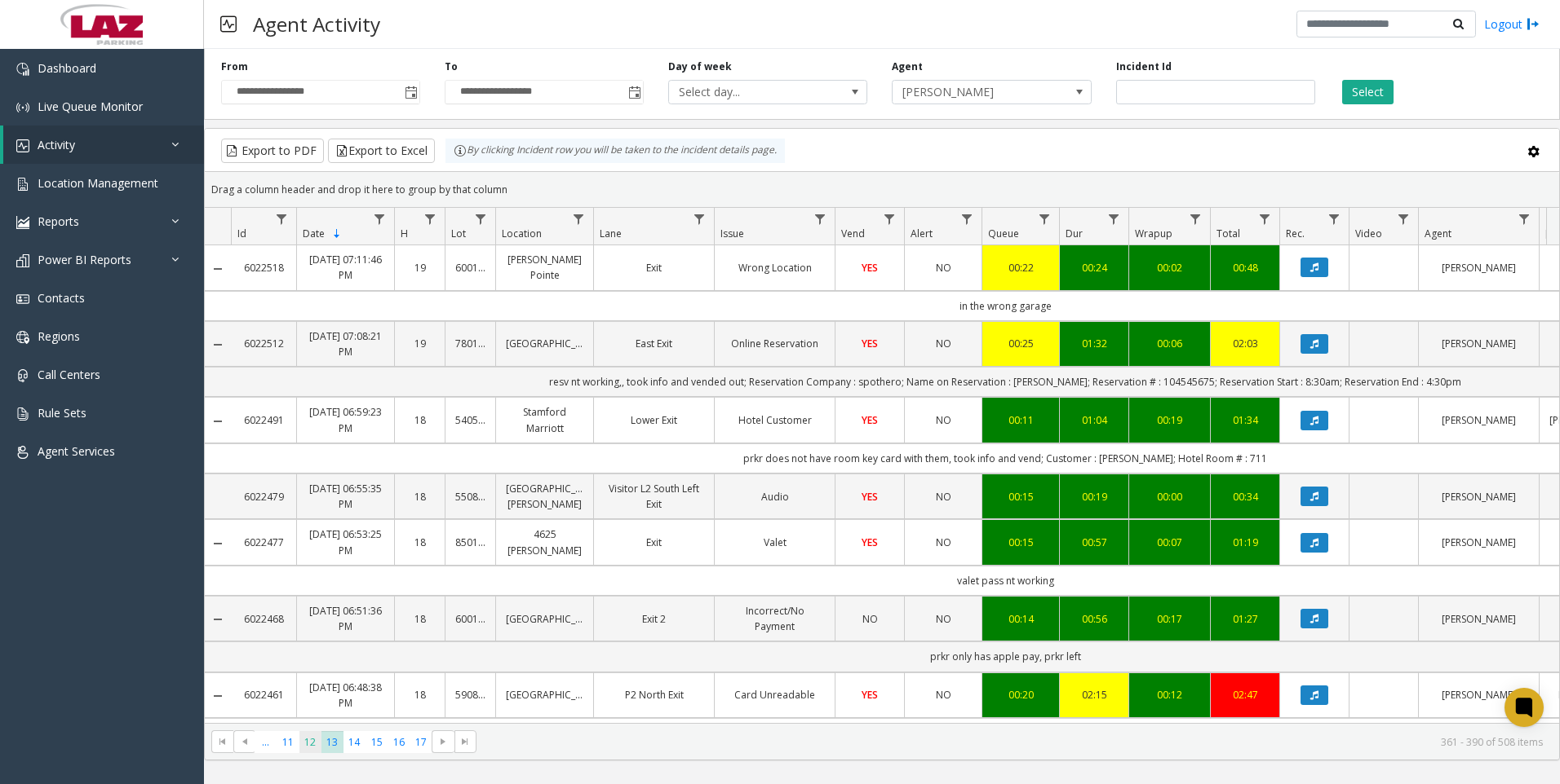
click at [317, 744] on span "12" at bounding box center [310, 742] width 22 height 22
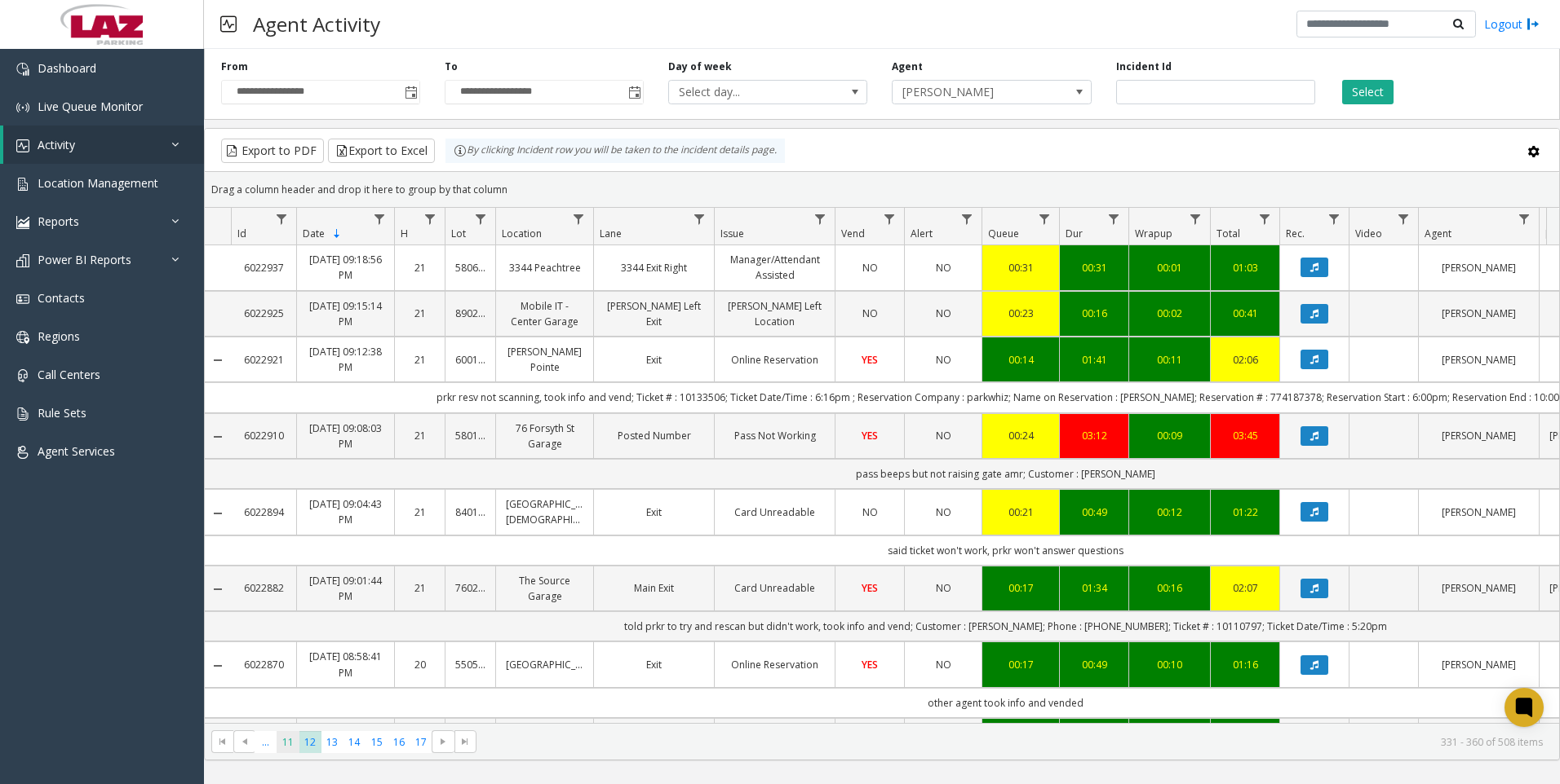
click at [293, 746] on span "11" at bounding box center [288, 742] width 22 height 22
